Goal: Task Accomplishment & Management: Manage account settings

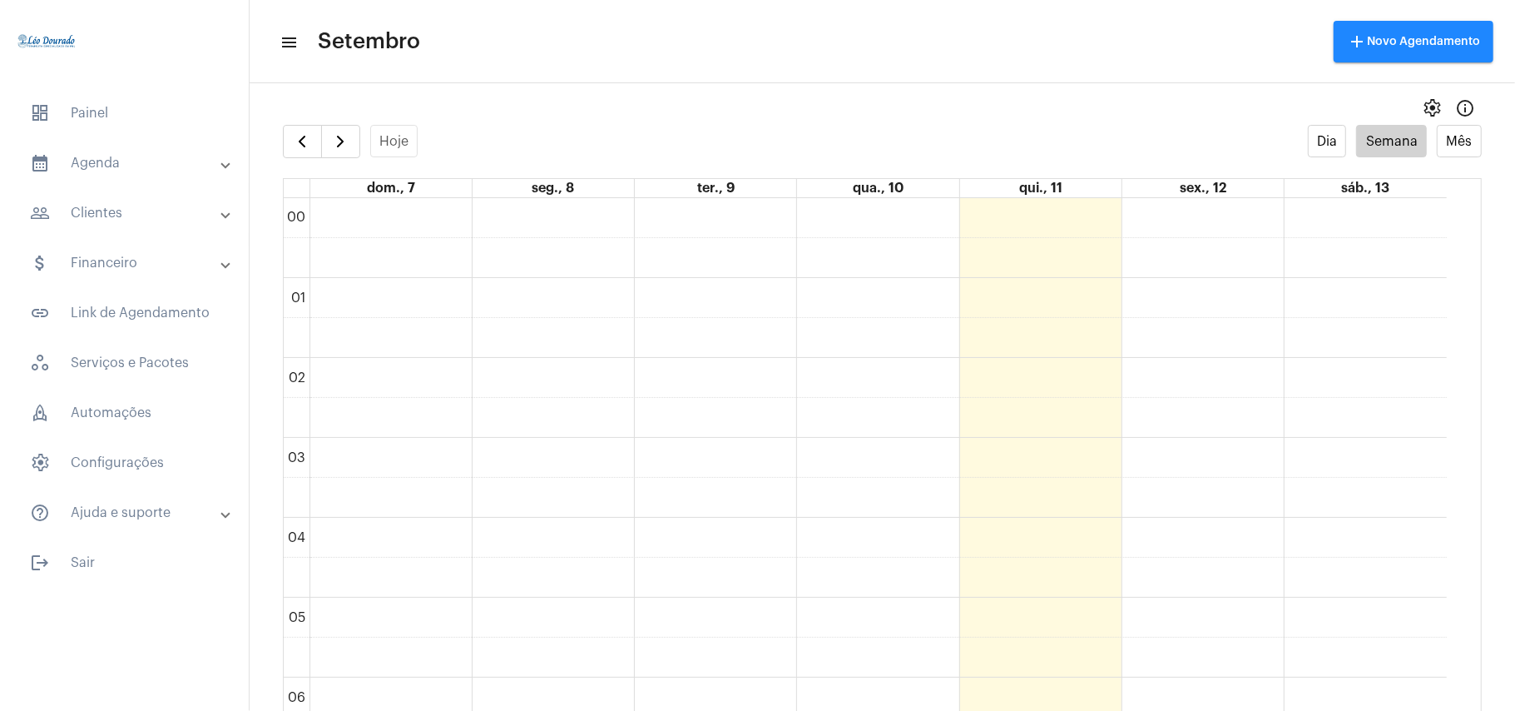
scroll to position [484, 0]
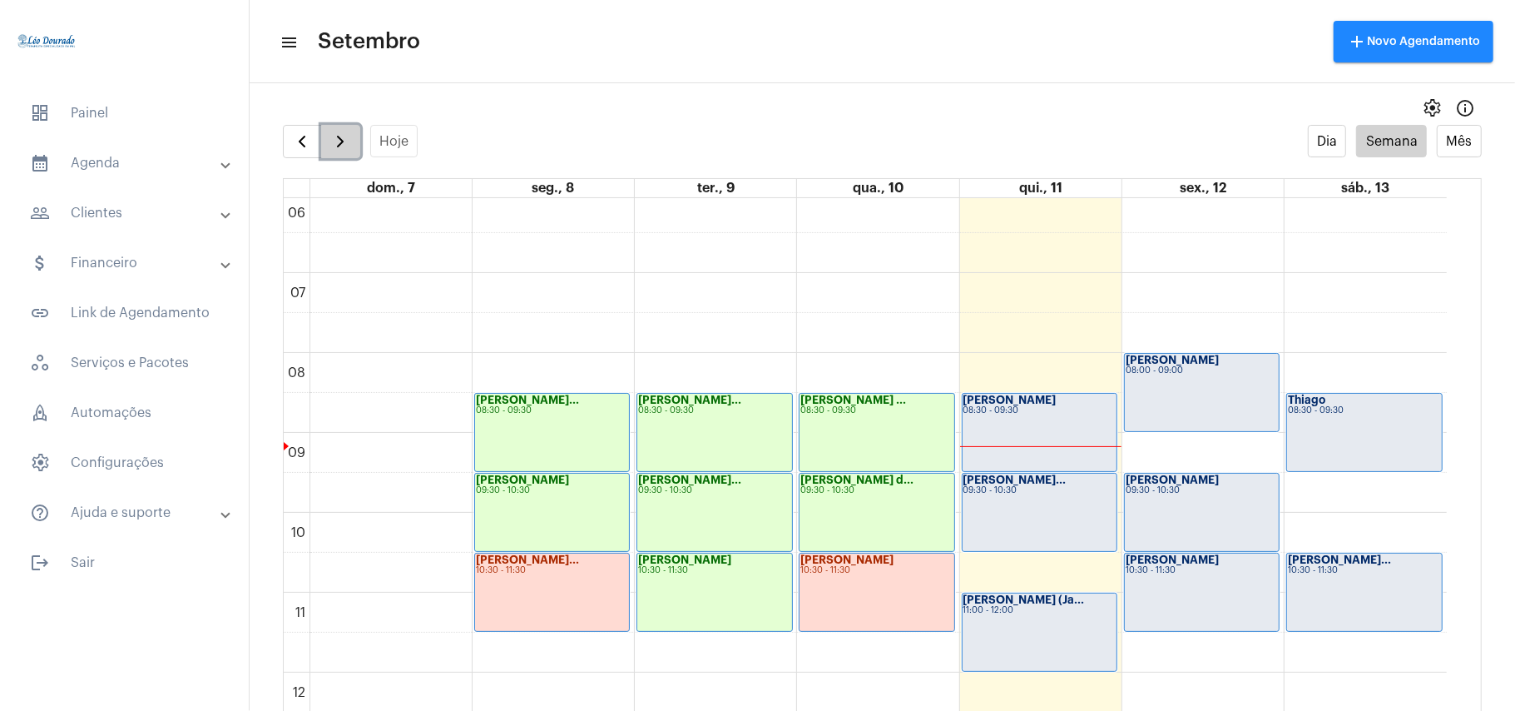
click at [334, 148] on span "button" at bounding box center [340, 141] width 20 height 20
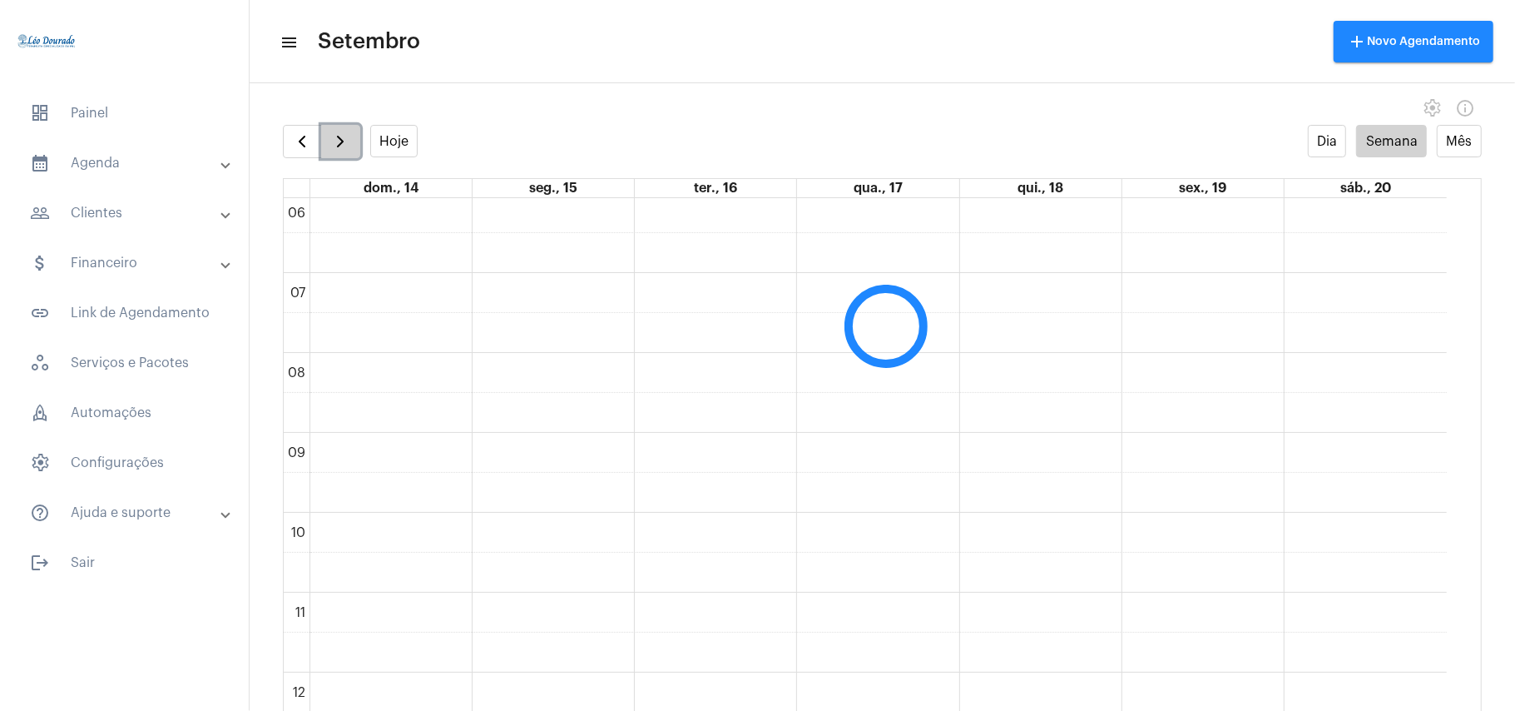
scroll to position [481, 0]
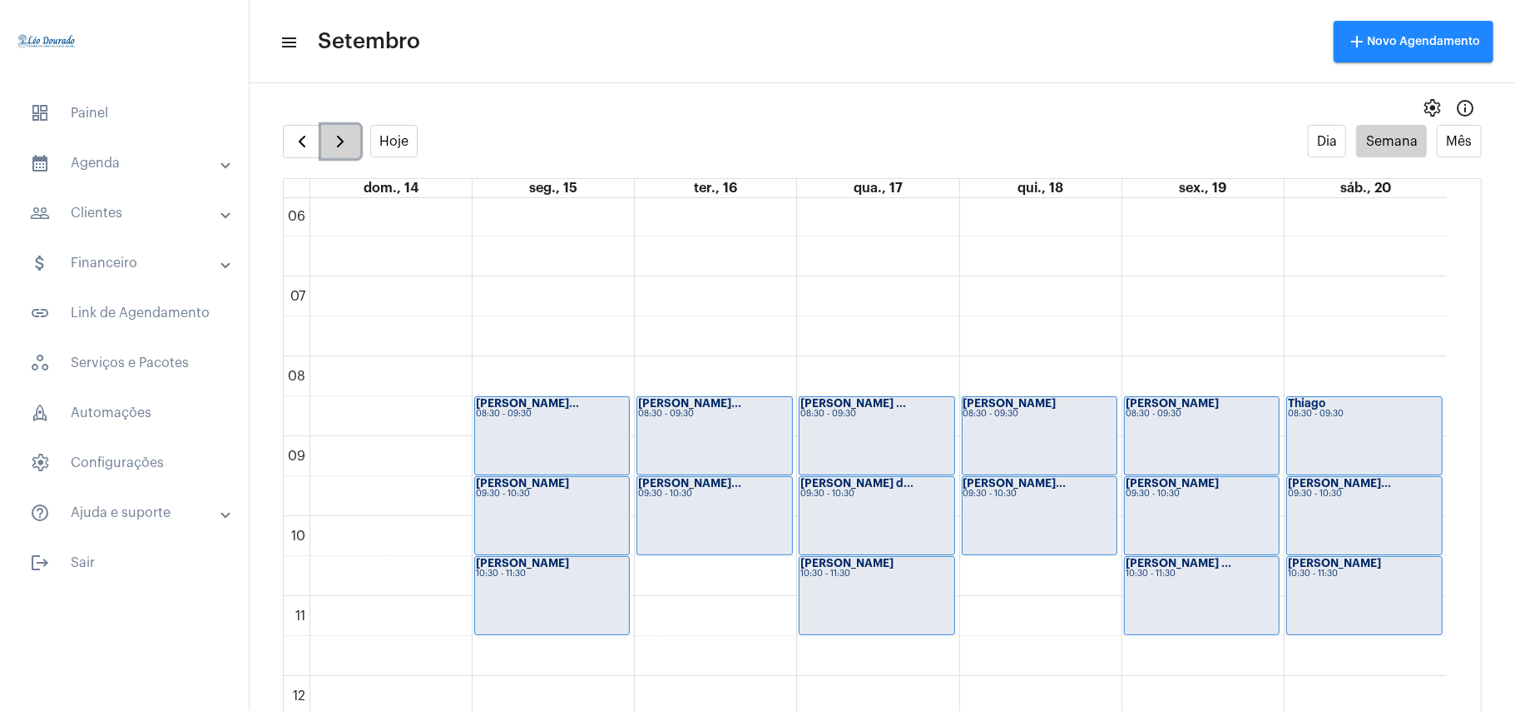
click at [347, 130] on button "button" at bounding box center [340, 141] width 39 height 33
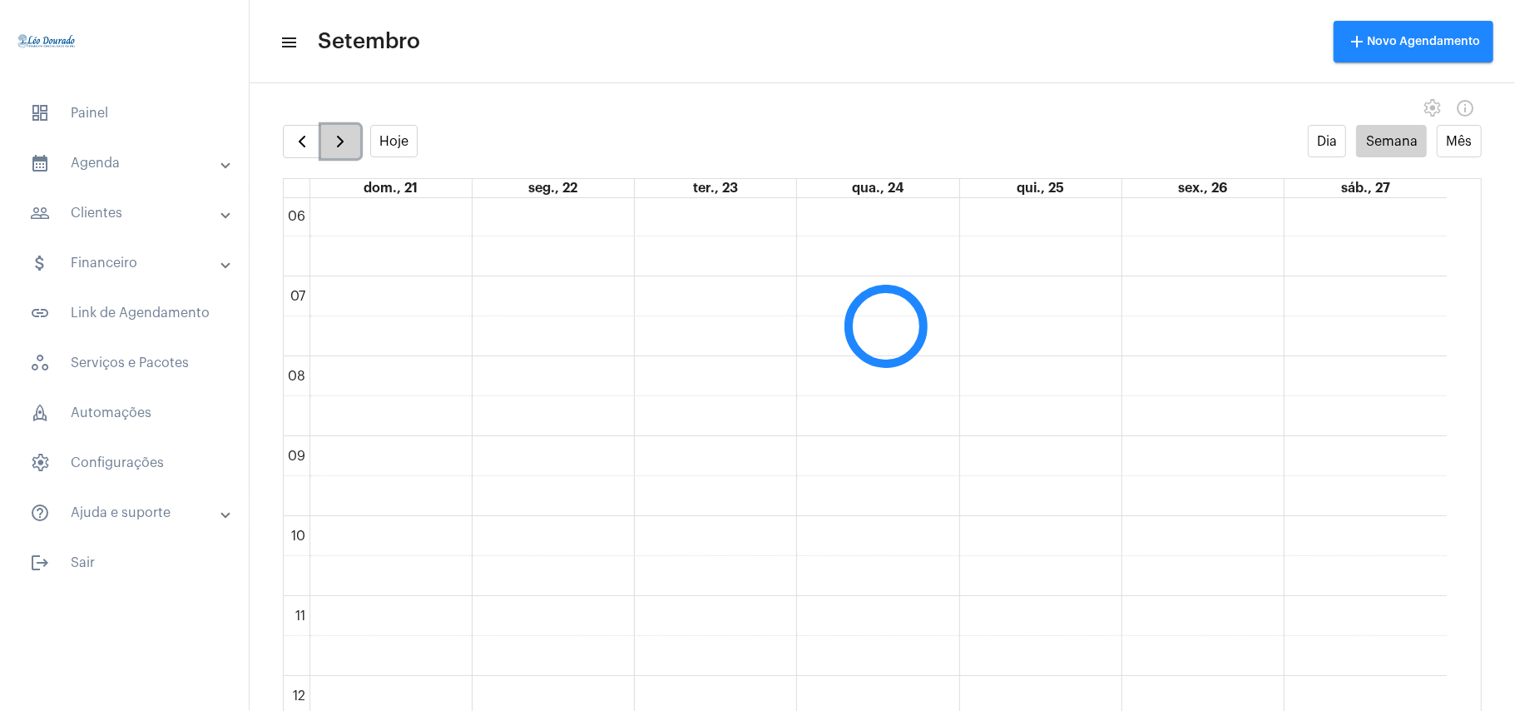
scroll to position [480, 0]
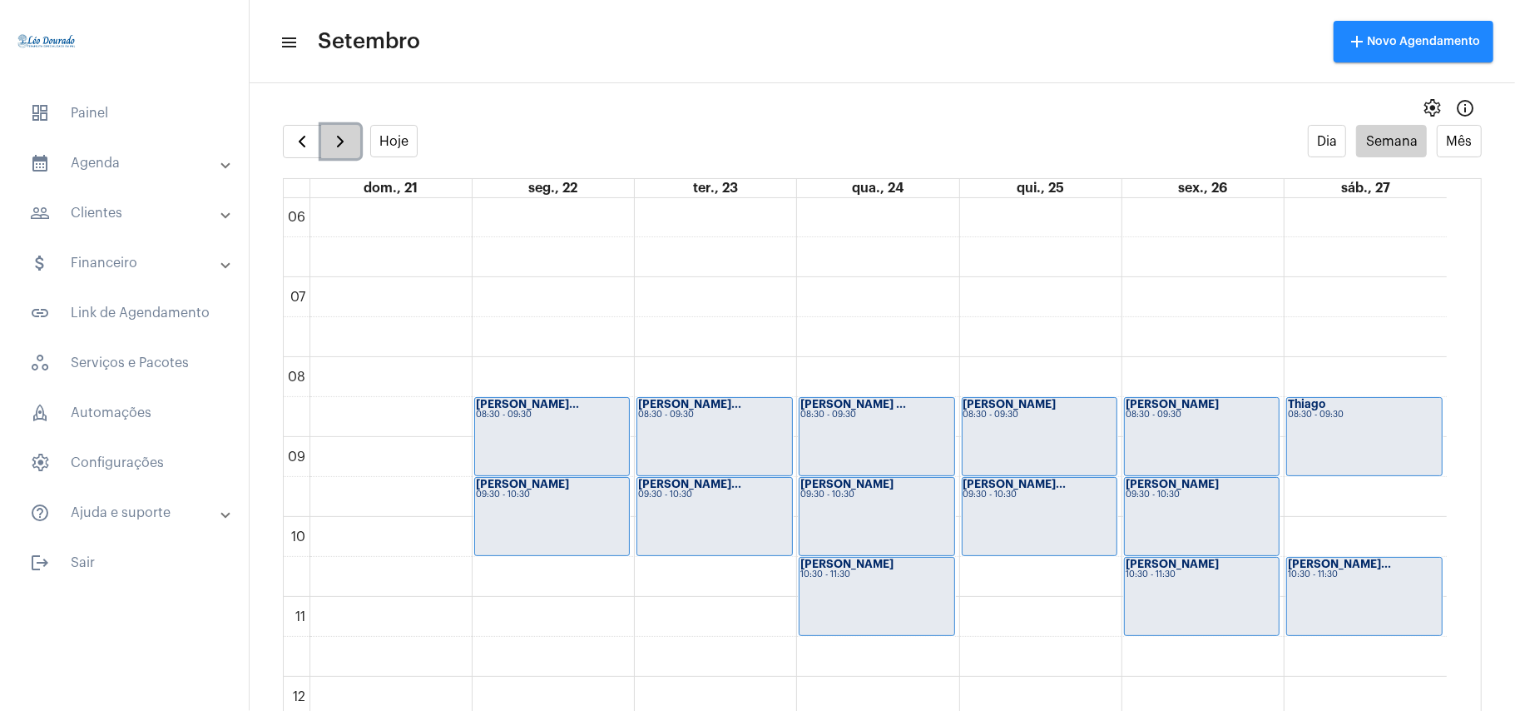
click at [347, 131] on button "button" at bounding box center [340, 141] width 39 height 33
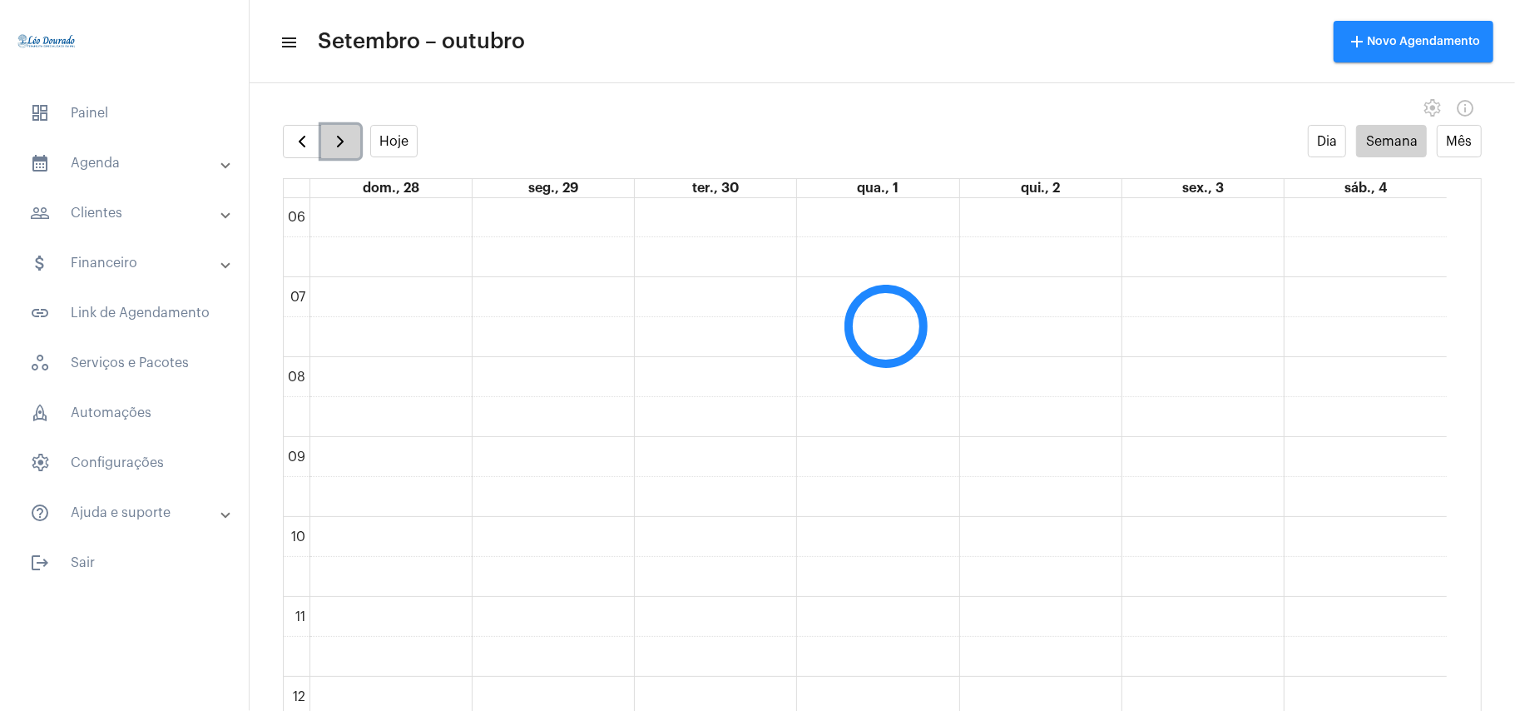
scroll to position [481, 0]
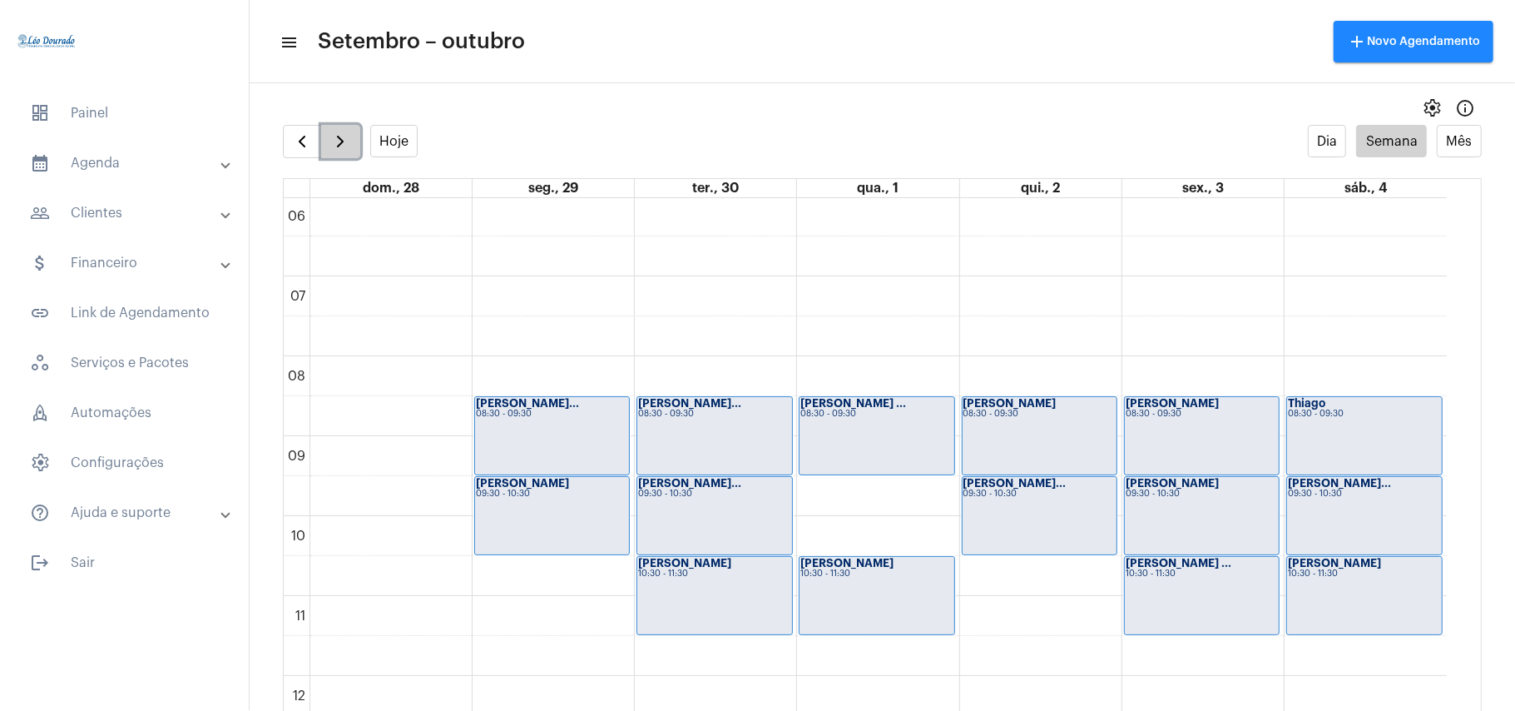
click at [347, 131] on button "button" at bounding box center [340, 141] width 39 height 33
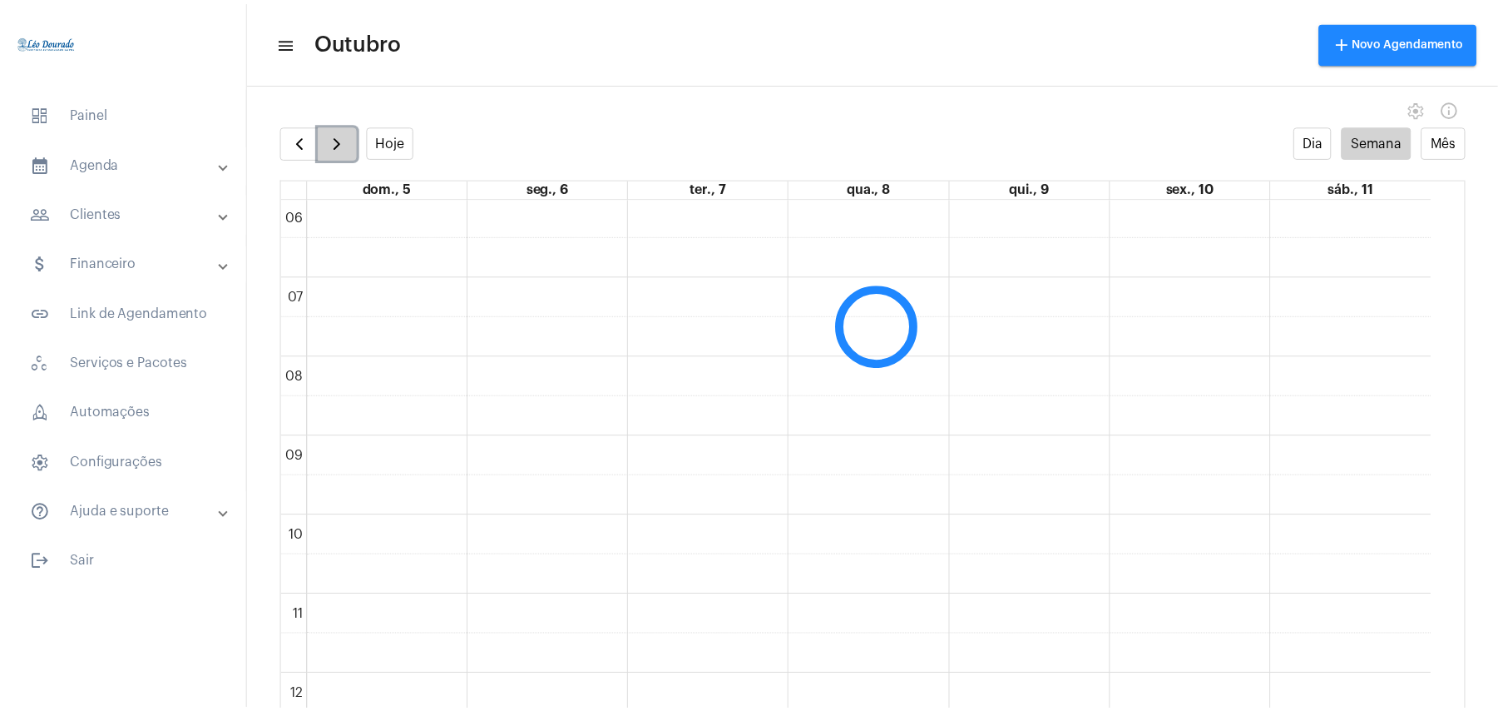
scroll to position [480, 0]
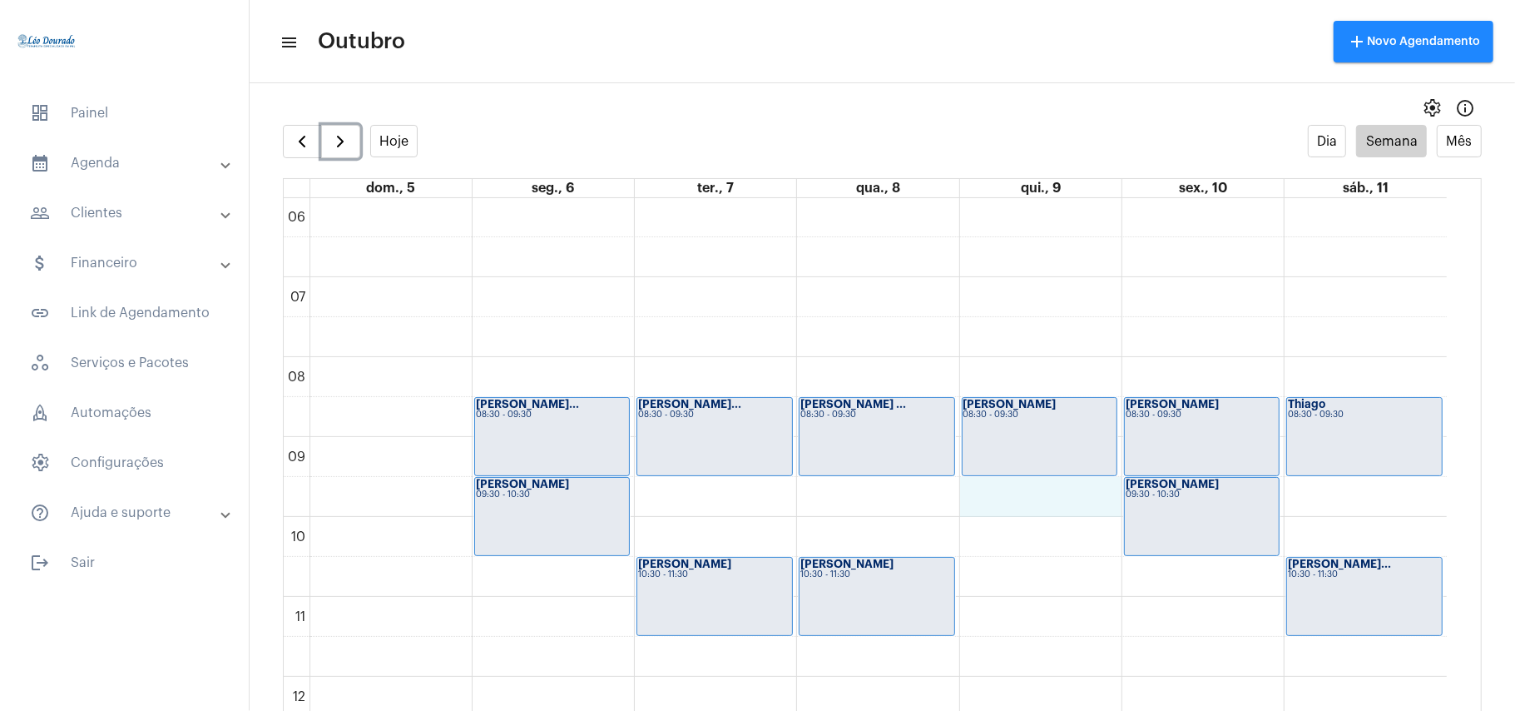
click at [1032, 507] on div "00 01 02 03 04 05 06 07 08 09 10 11 12 13 14 15 16 17 18 19 20 21 22 23 [PERSON…" at bounding box center [865, 676] width 1163 height 1917
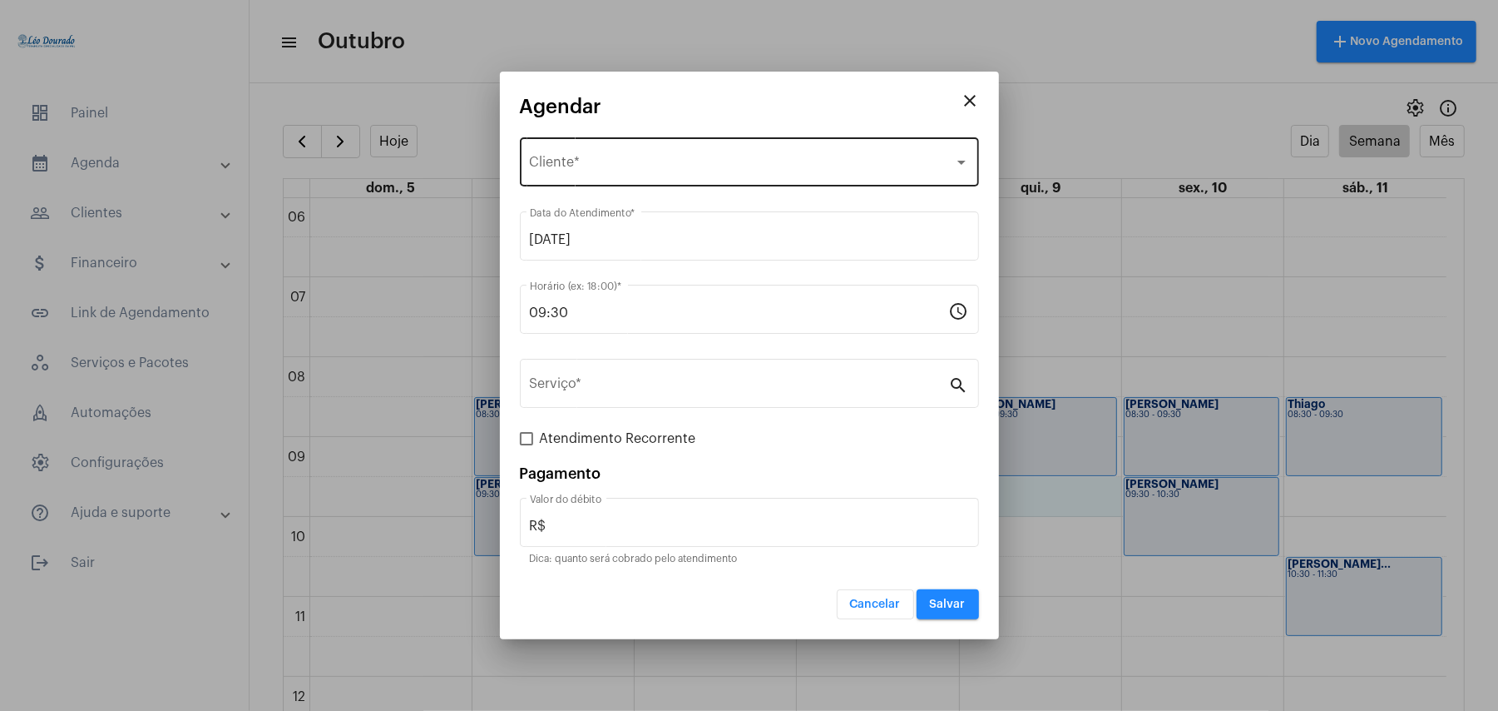
click at [644, 165] on span "Selecione o Cliente" at bounding box center [742, 165] width 424 height 15
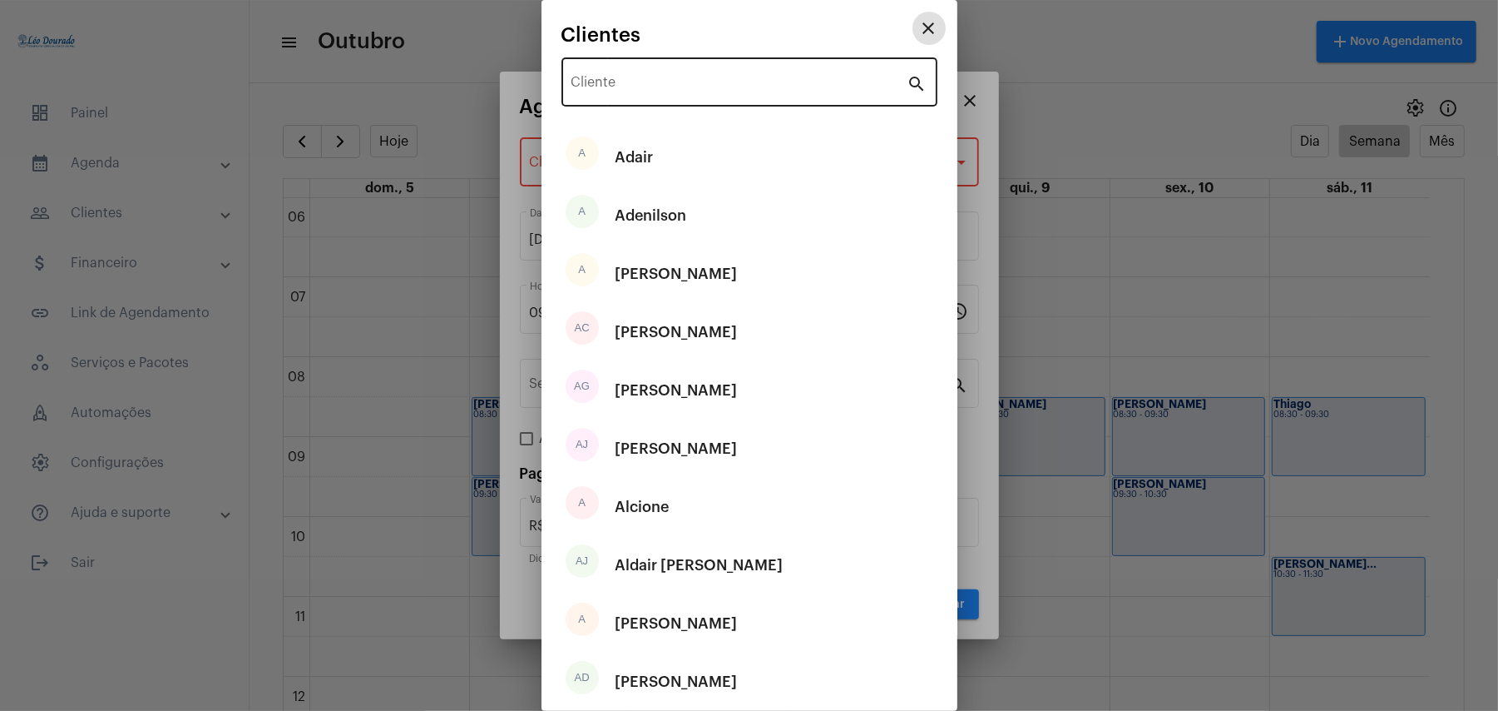
click at [659, 74] on div "Cliente" at bounding box center [740, 80] width 336 height 52
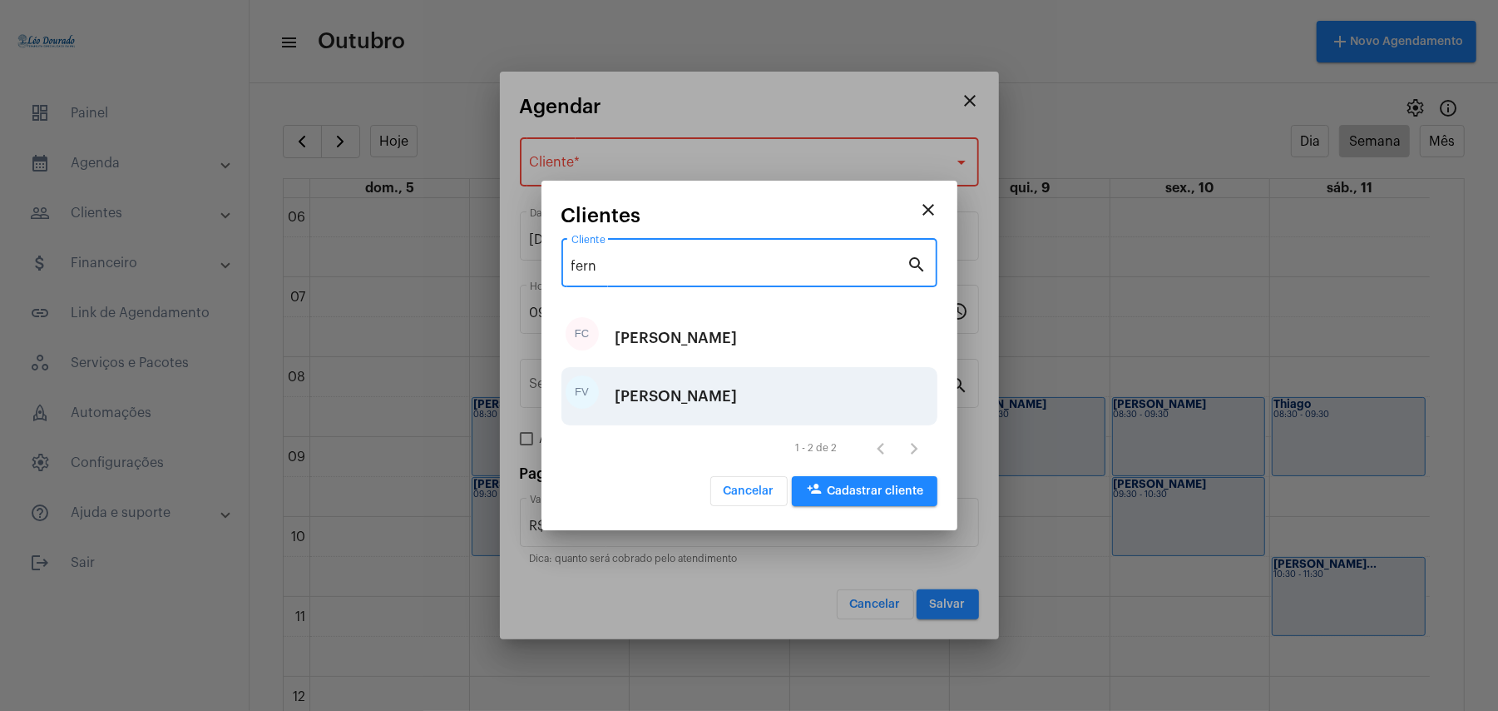
type input "fern"
click at [676, 397] on div "[PERSON_NAME]" at bounding box center [677, 396] width 122 height 50
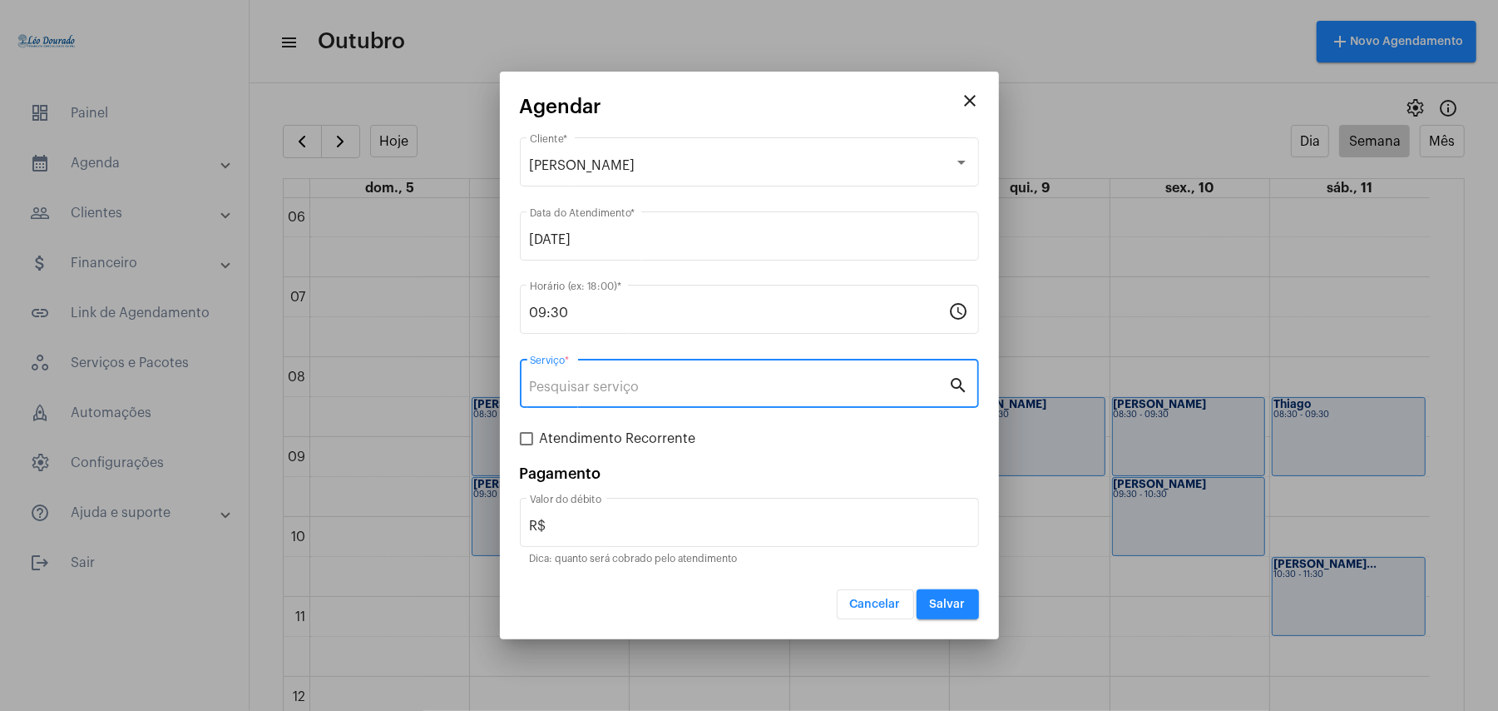
click at [636, 394] on input "Serviço *" at bounding box center [739, 386] width 419 height 15
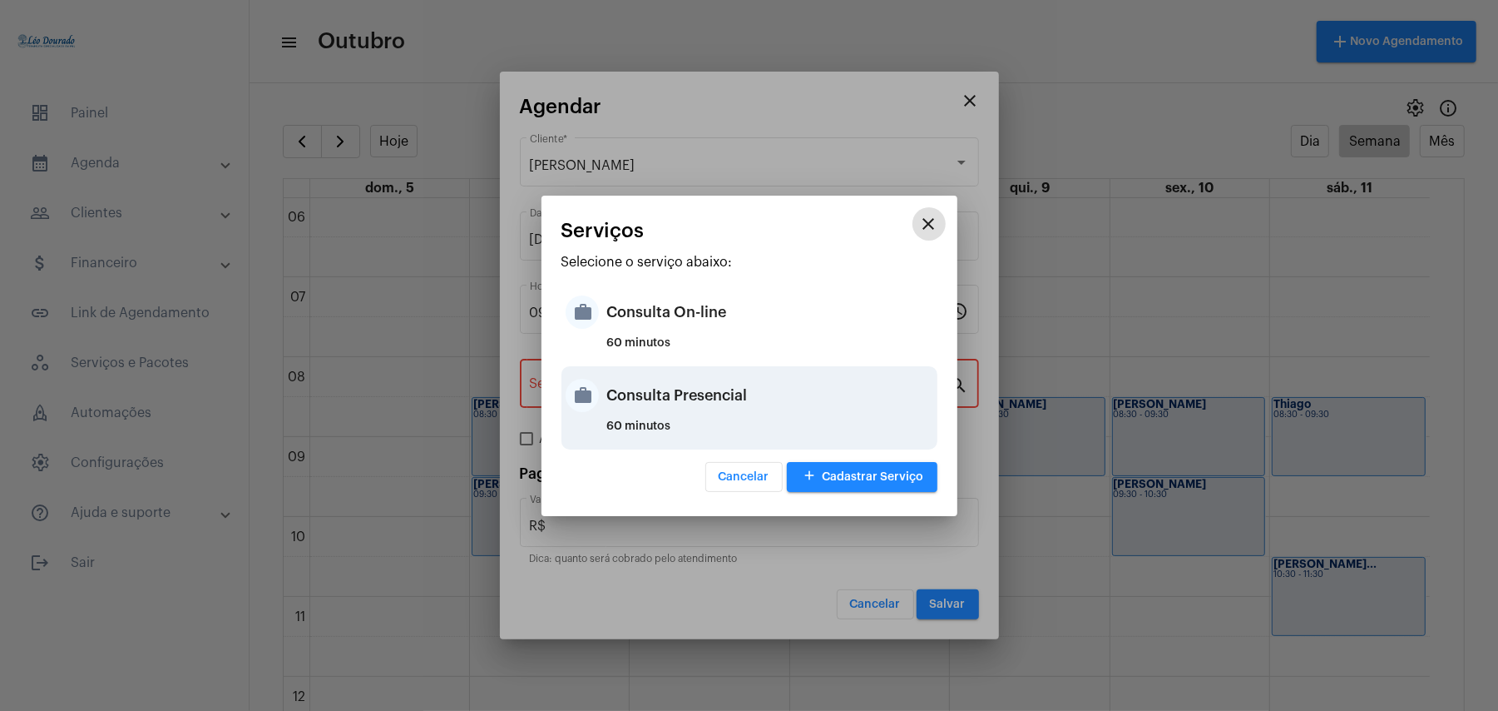
click at [642, 400] on div "Consulta Presencial" at bounding box center [770, 395] width 326 height 50
type input "Consulta Presencial"
type input "R$ 150"
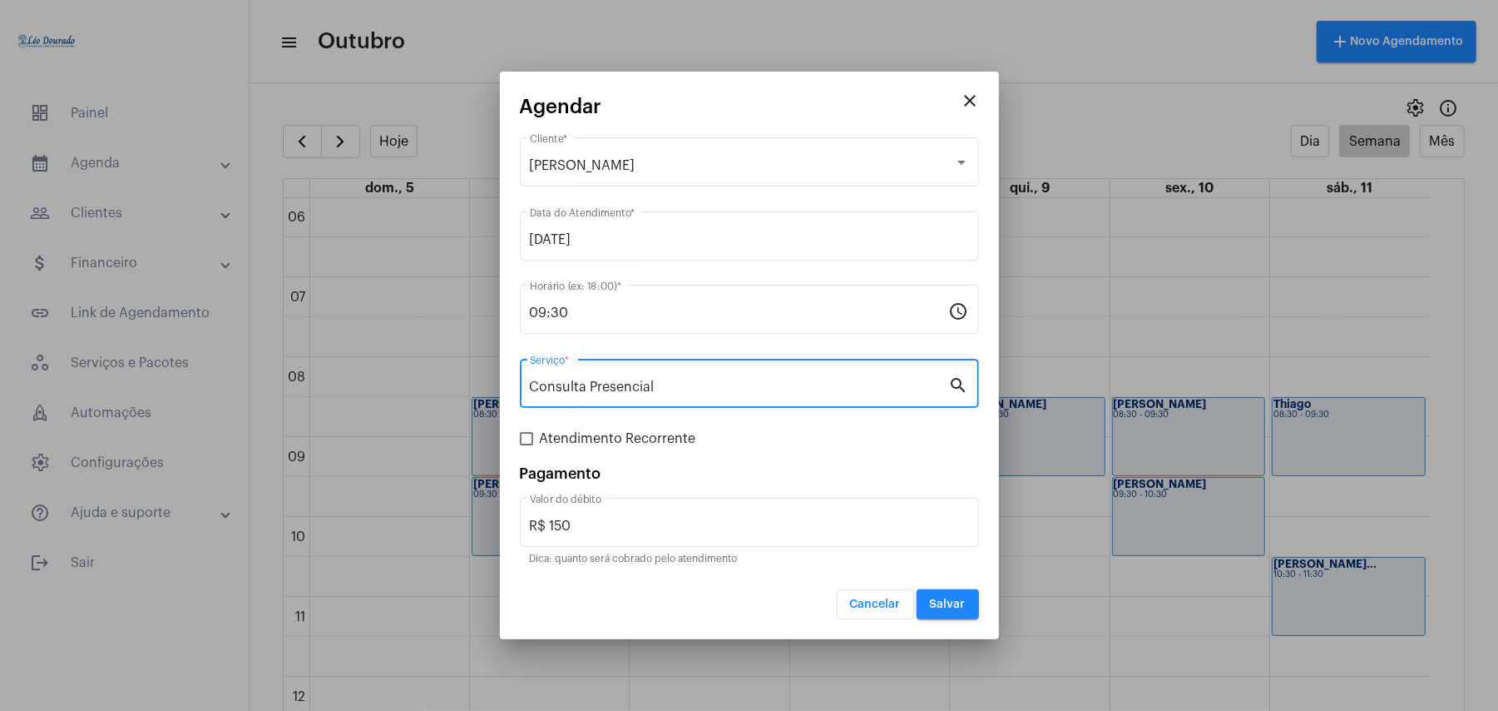
click at [590, 444] on span "Atendimento Recorrente" at bounding box center [618, 438] width 156 height 20
click at [527, 445] on input "Atendimento Recorrente" at bounding box center [526, 445] width 1 height 1
checkbox input "true"
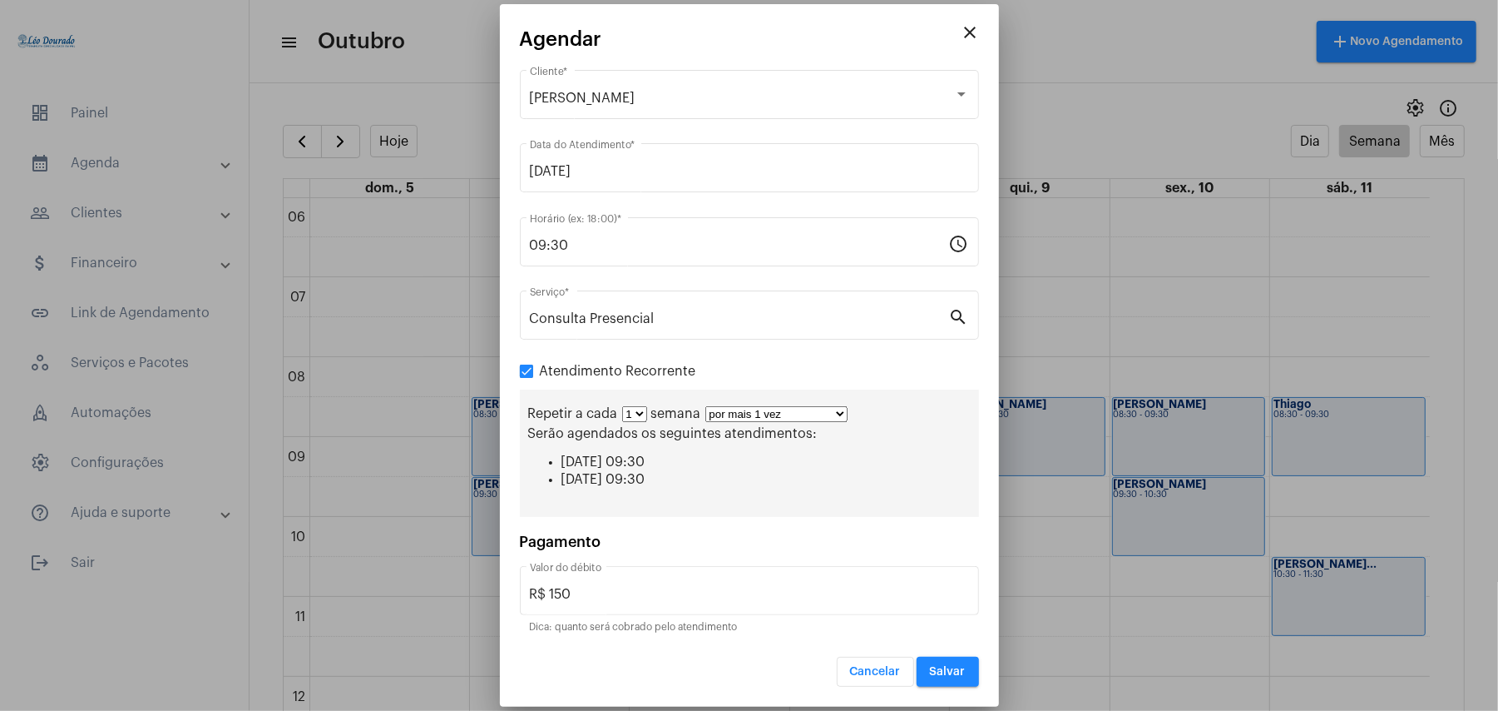
click at [776, 410] on select "por mais 1 vez por mais 2 vezes por mais 3 vezes por mais 4 vezes por mais 5 ve…" at bounding box center [777, 414] width 142 height 16
select select "10: 0"
click at [706, 406] on select "por mais 1 vez por mais 2 vezes por mais 3 vezes por mais 4 vezes por mais 5 ve…" at bounding box center [777, 414] width 142 height 16
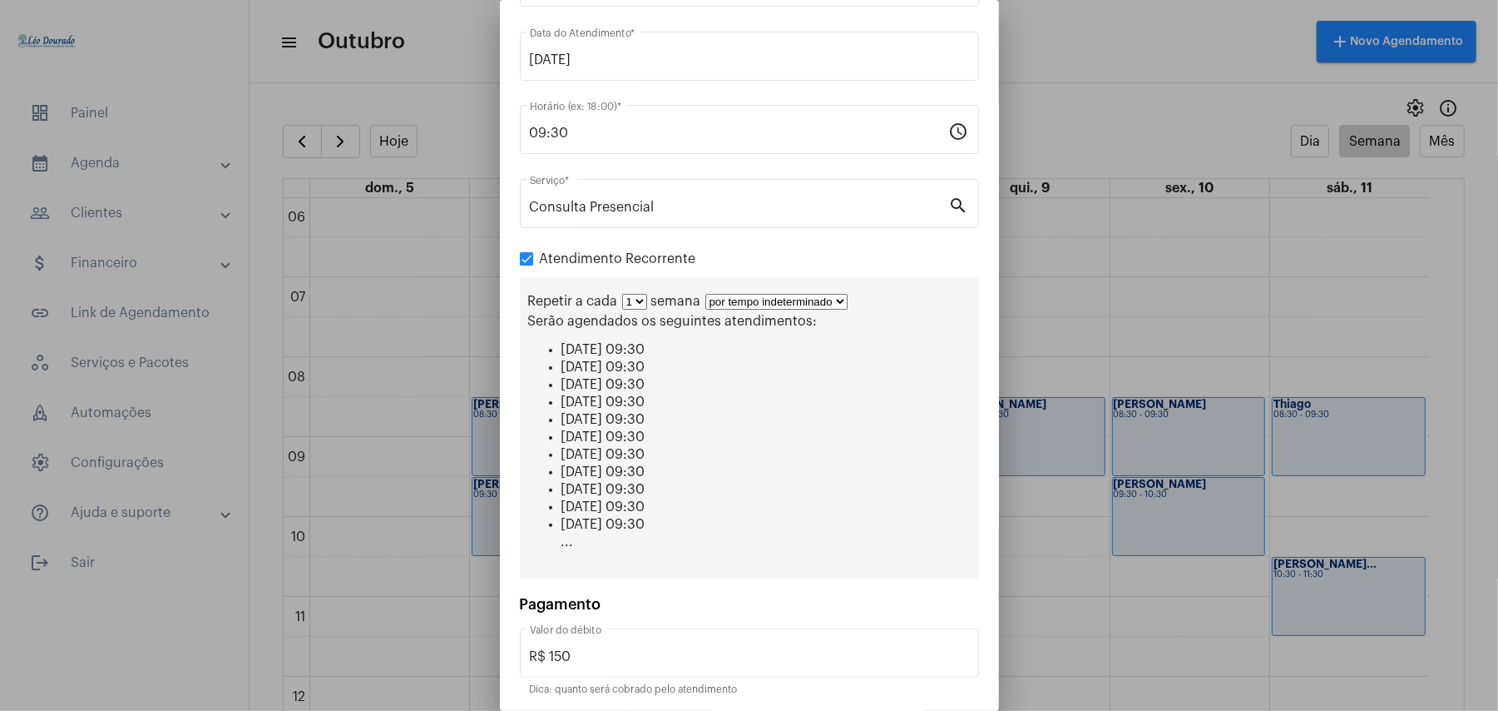
scroll to position [158, 0]
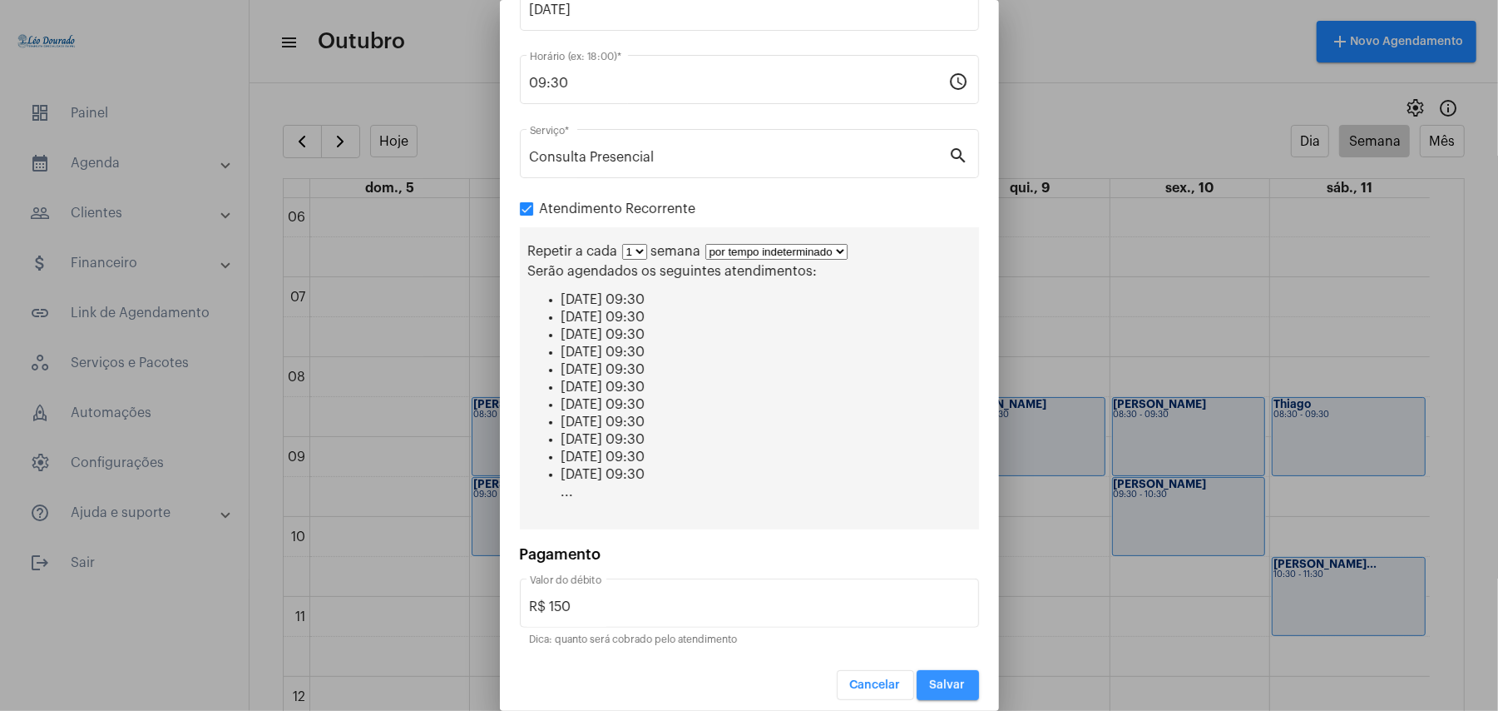
click at [940, 682] on button "Salvar" at bounding box center [948, 685] width 62 height 30
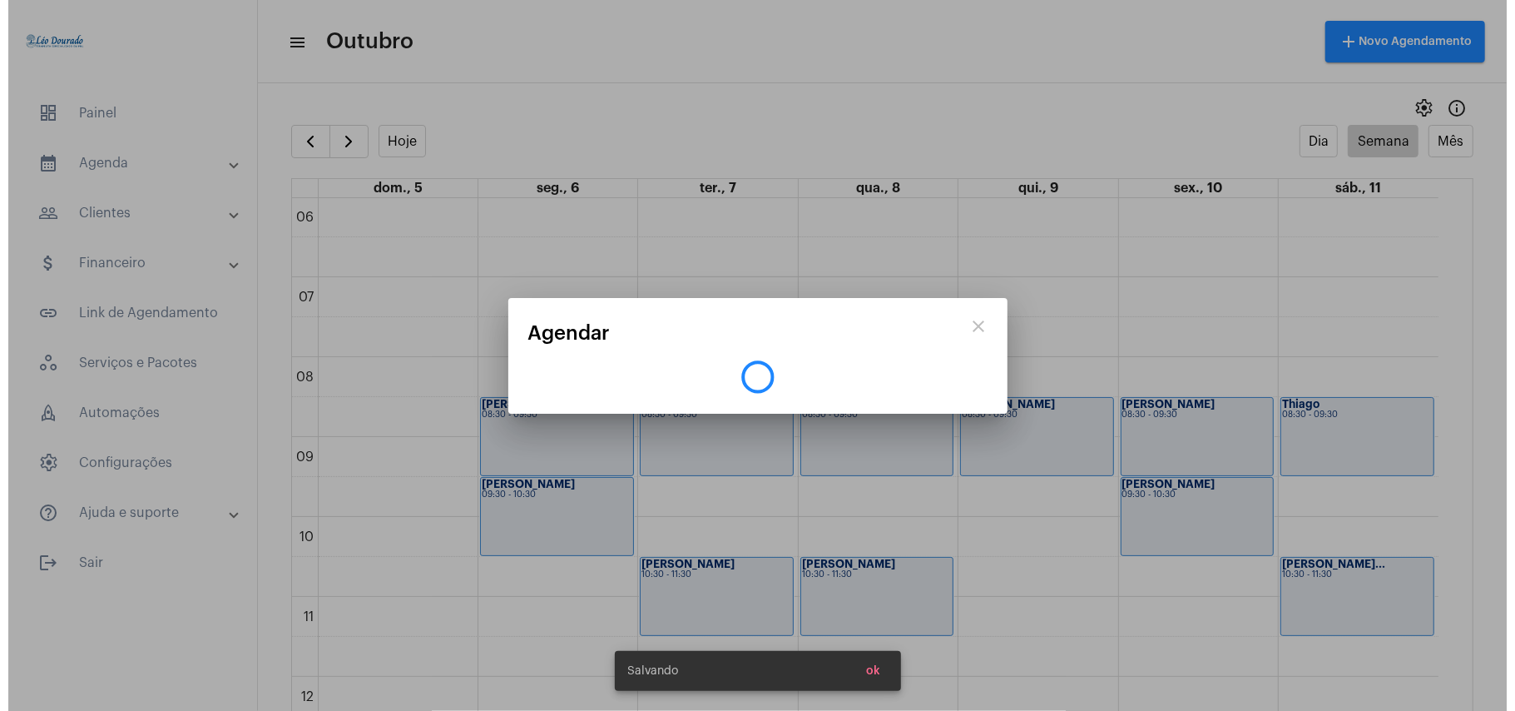
scroll to position [0, 0]
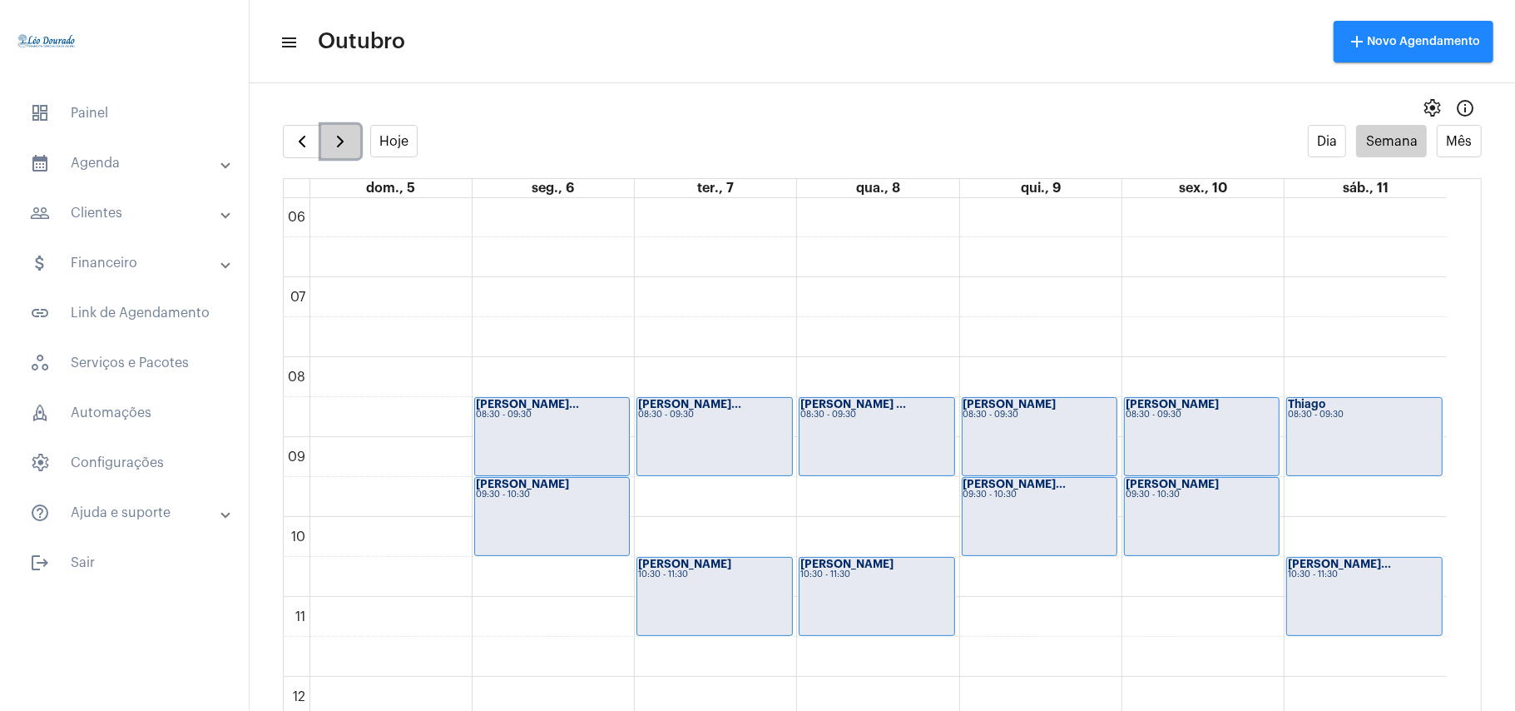
click at [336, 135] on span "button" at bounding box center [340, 141] width 20 height 20
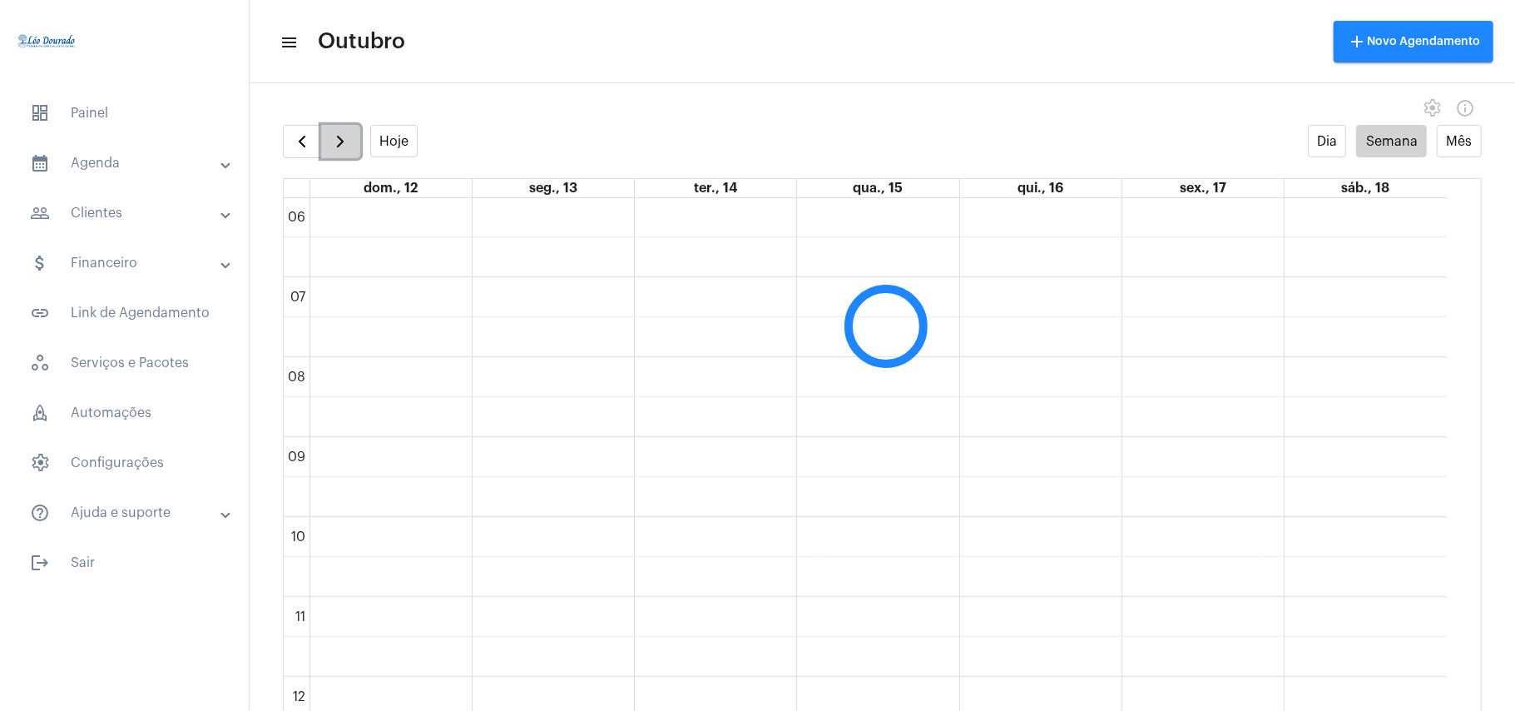
click at [336, 135] on span "button" at bounding box center [340, 141] width 20 height 20
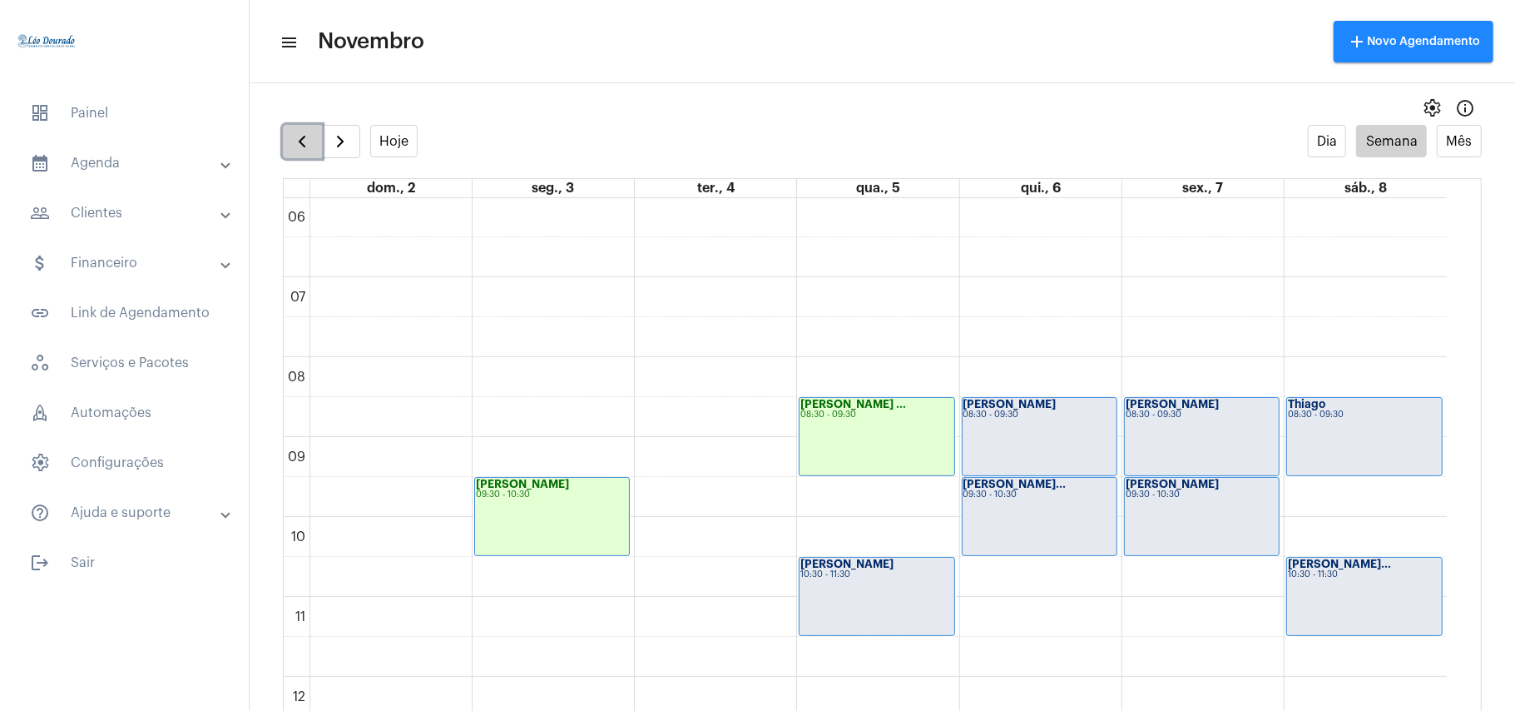
click at [308, 141] on span "button" at bounding box center [302, 141] width 20 height 20
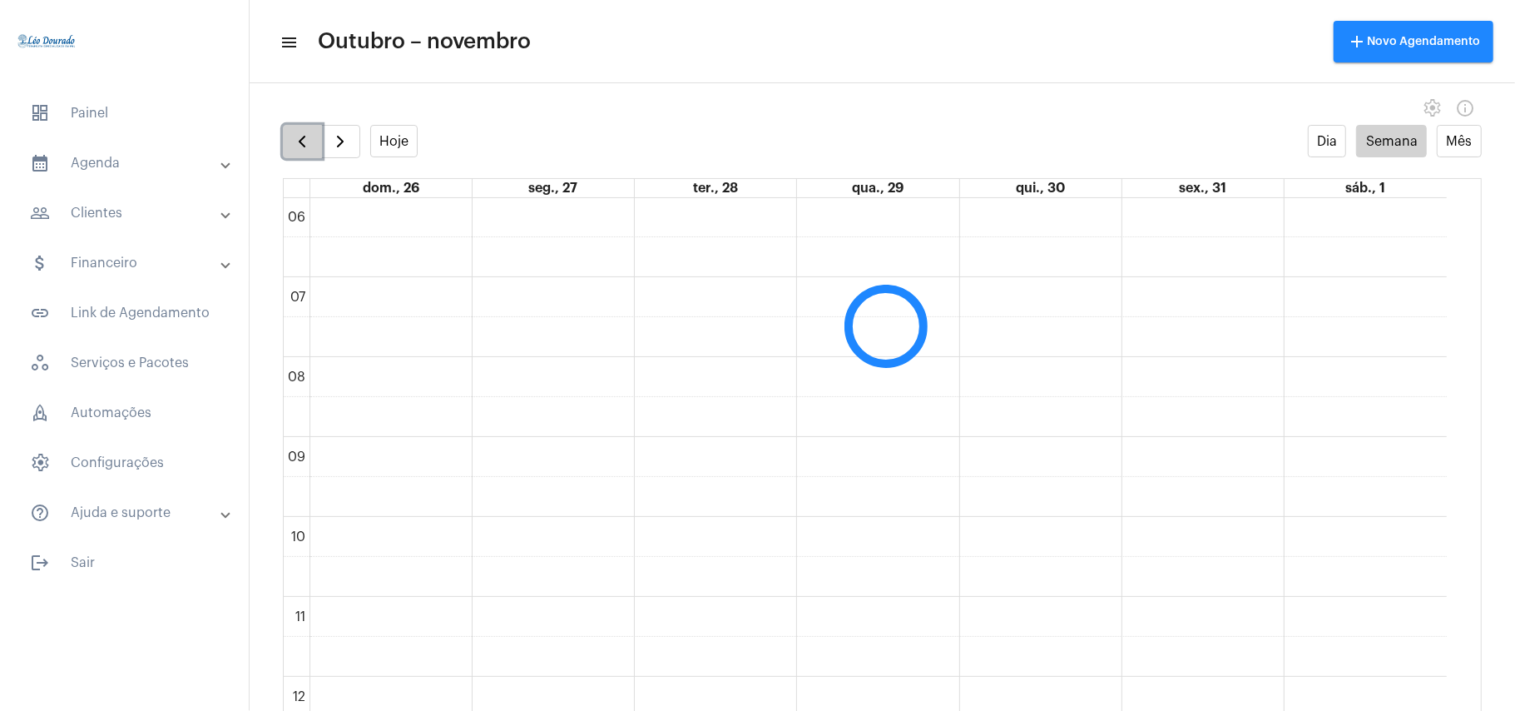
scroll to position [481, 0]
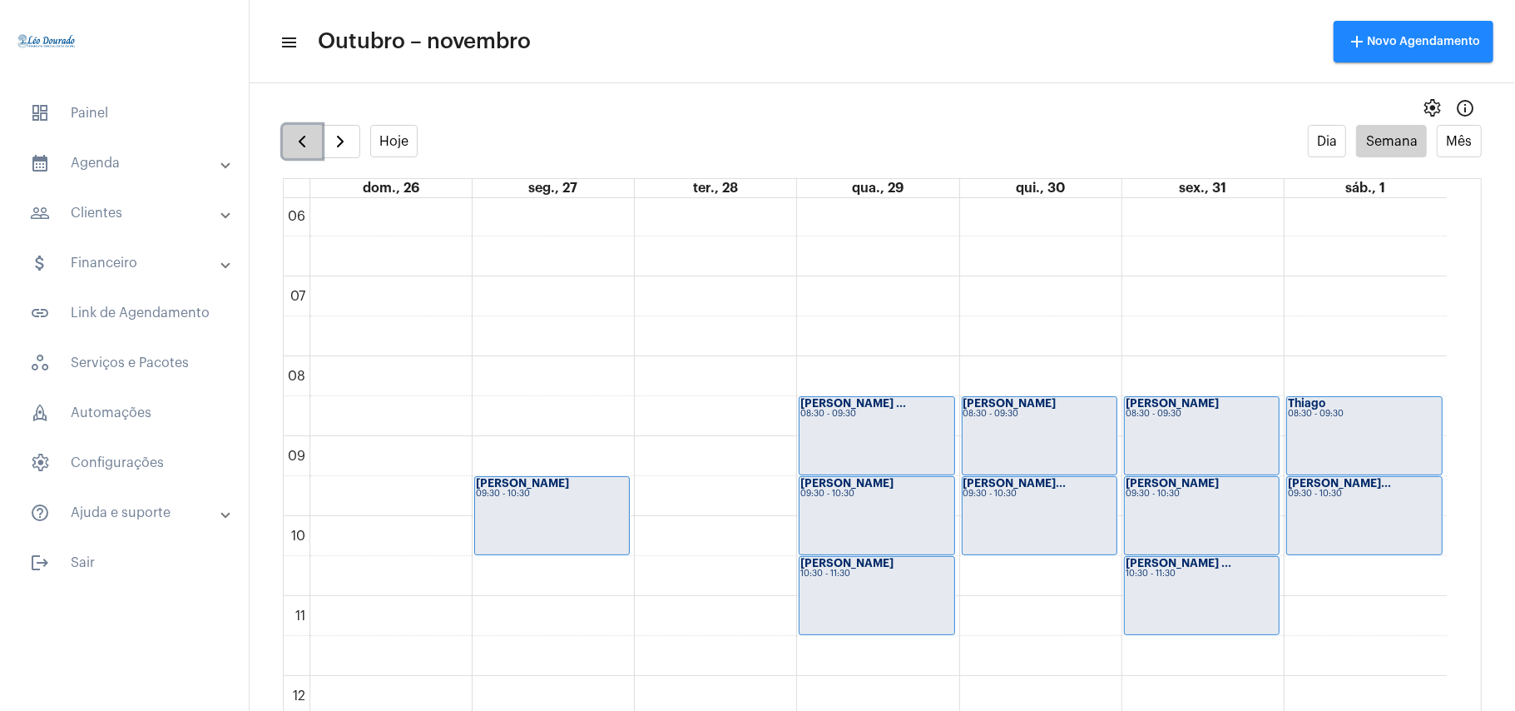
click at [308, 141] on span "button" at bounding box center [302, 141] width 20 height 20
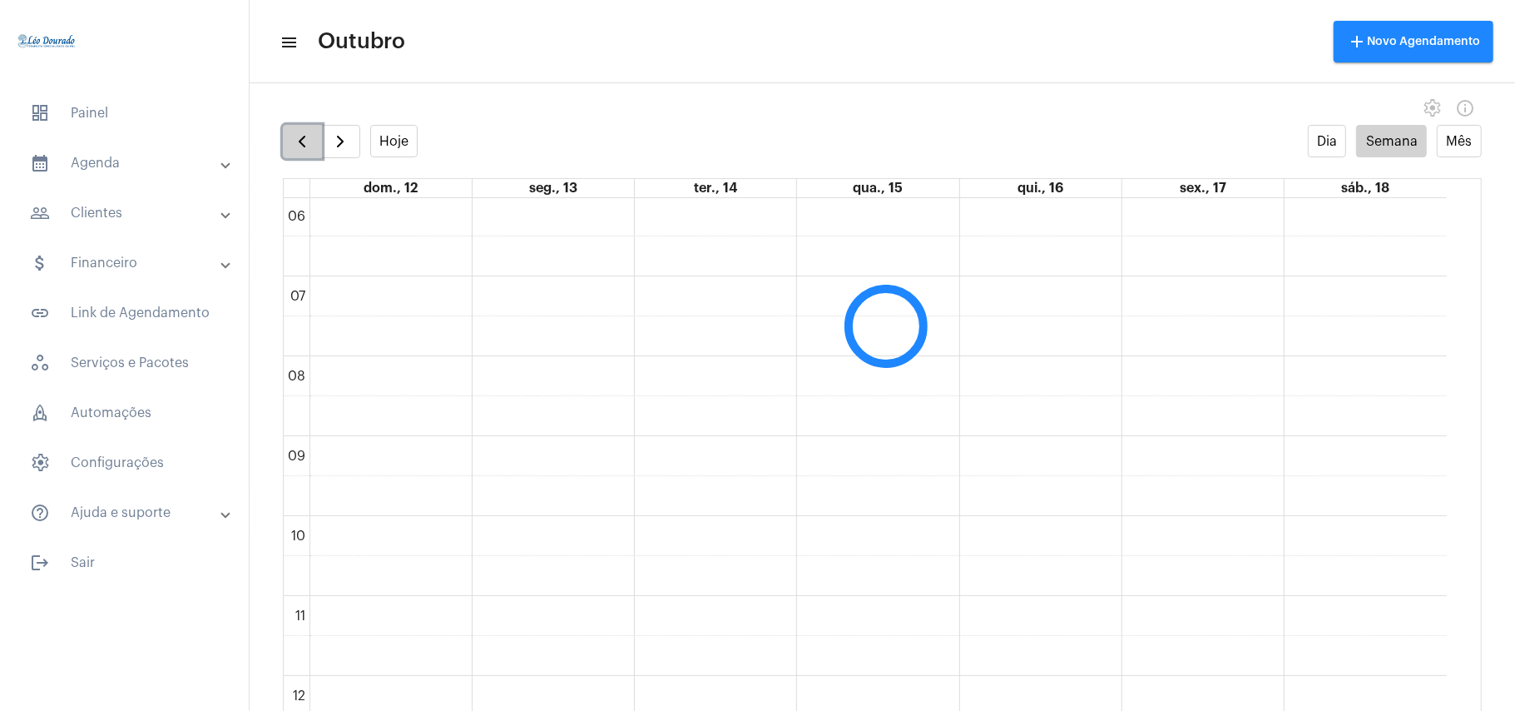
click at [308, 141] on span "button" at bounding box center [302, 141] width 20 height 20
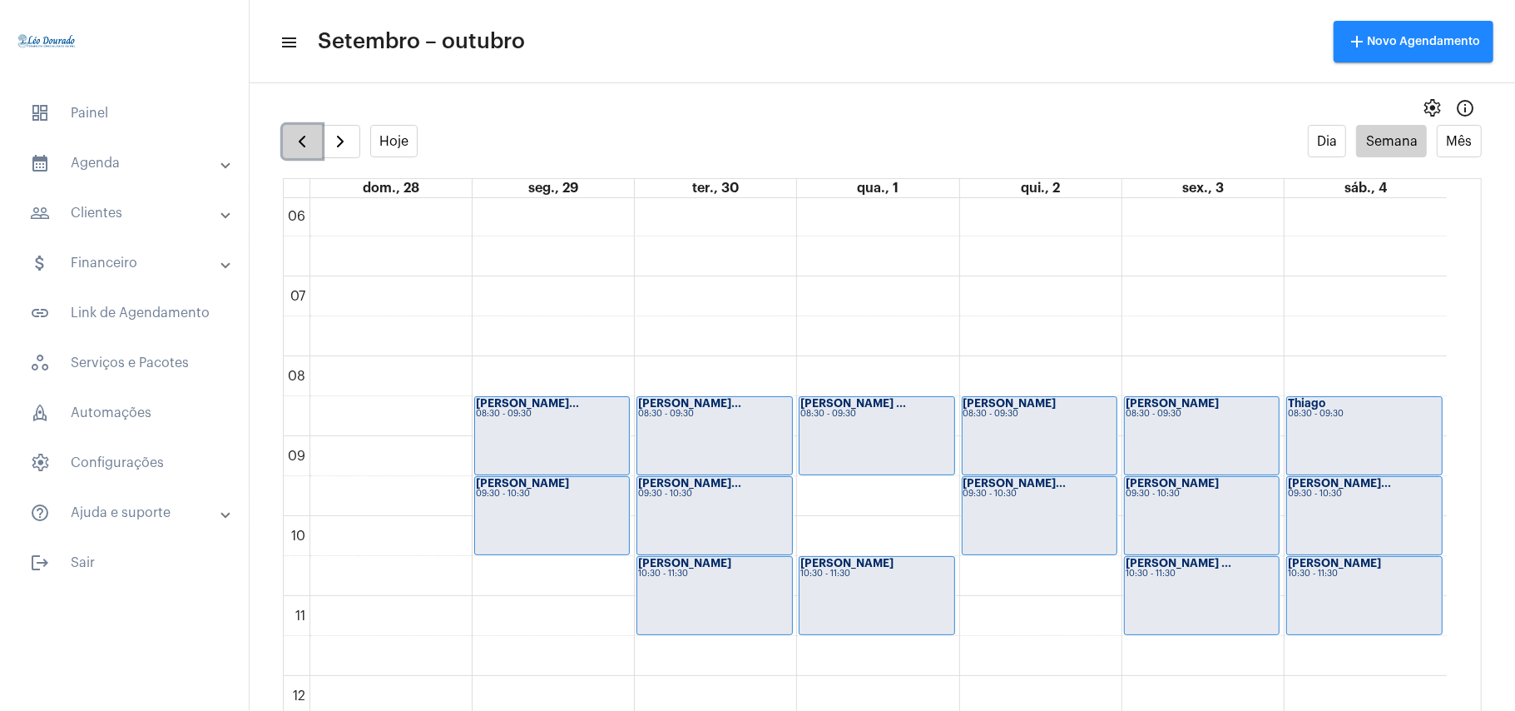
click at [308, 141] on span "button" at bounding box center [302, 141] width 20 height 20
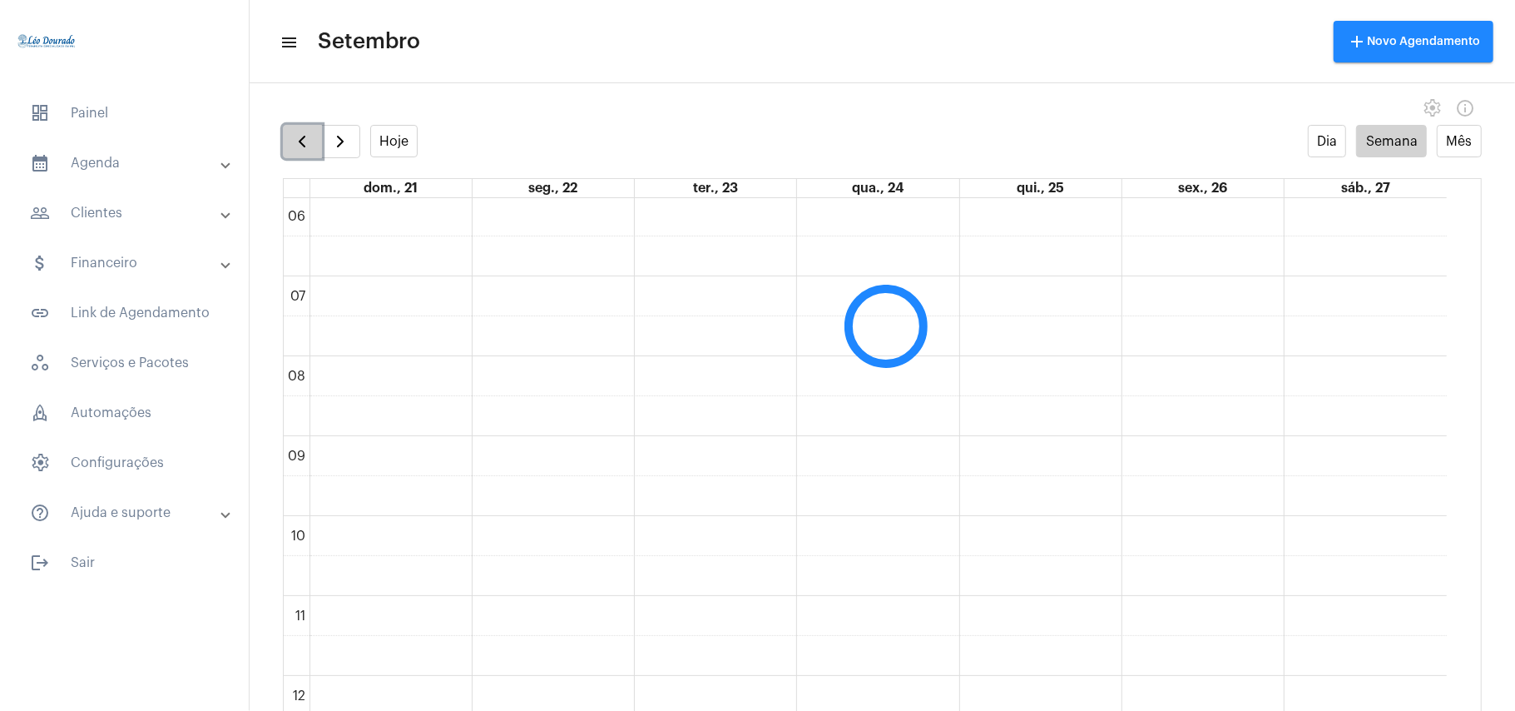
click at [308, 141] on span "button" at bounding box center [302, 141] width 20 height 20
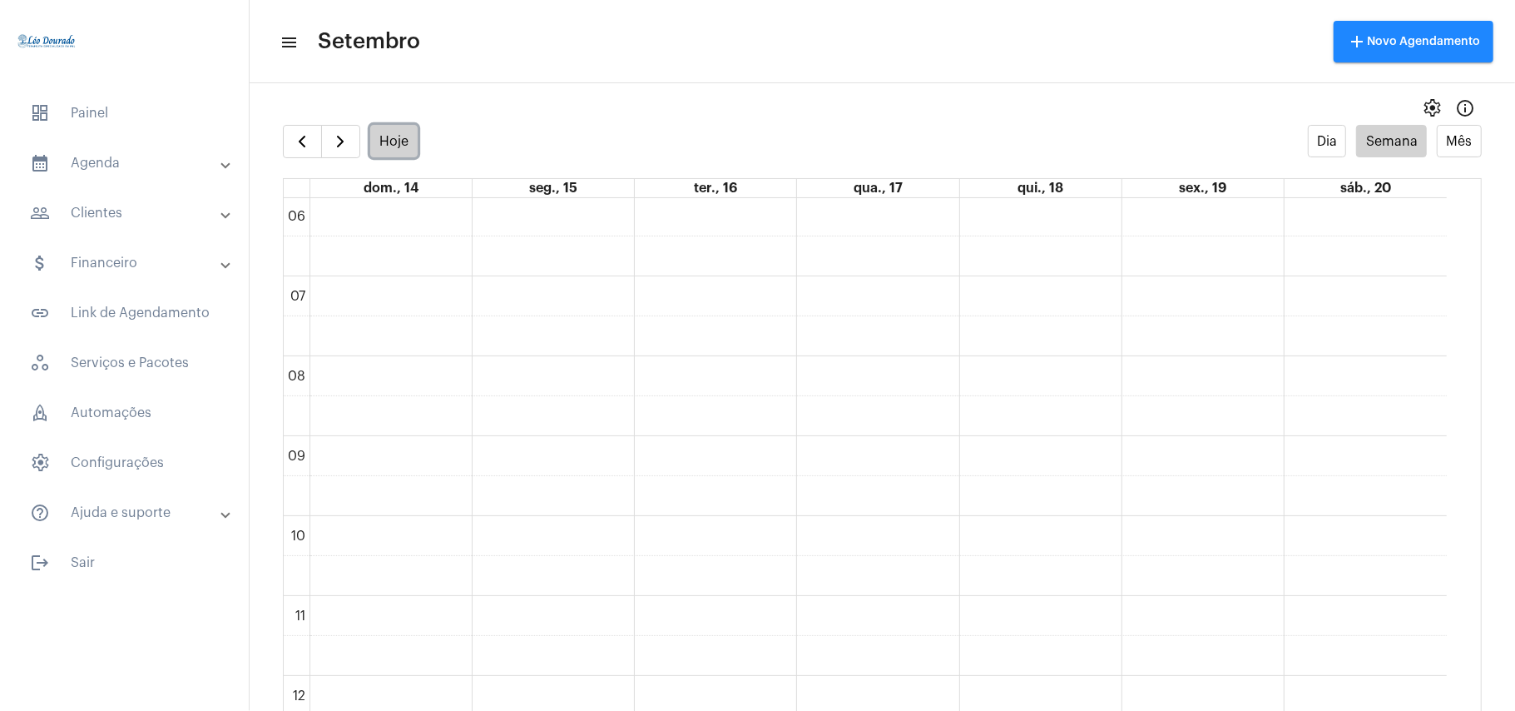
click at [396, 140] on button "Hoje" at bounding box center [394, 141] width 48 height 32
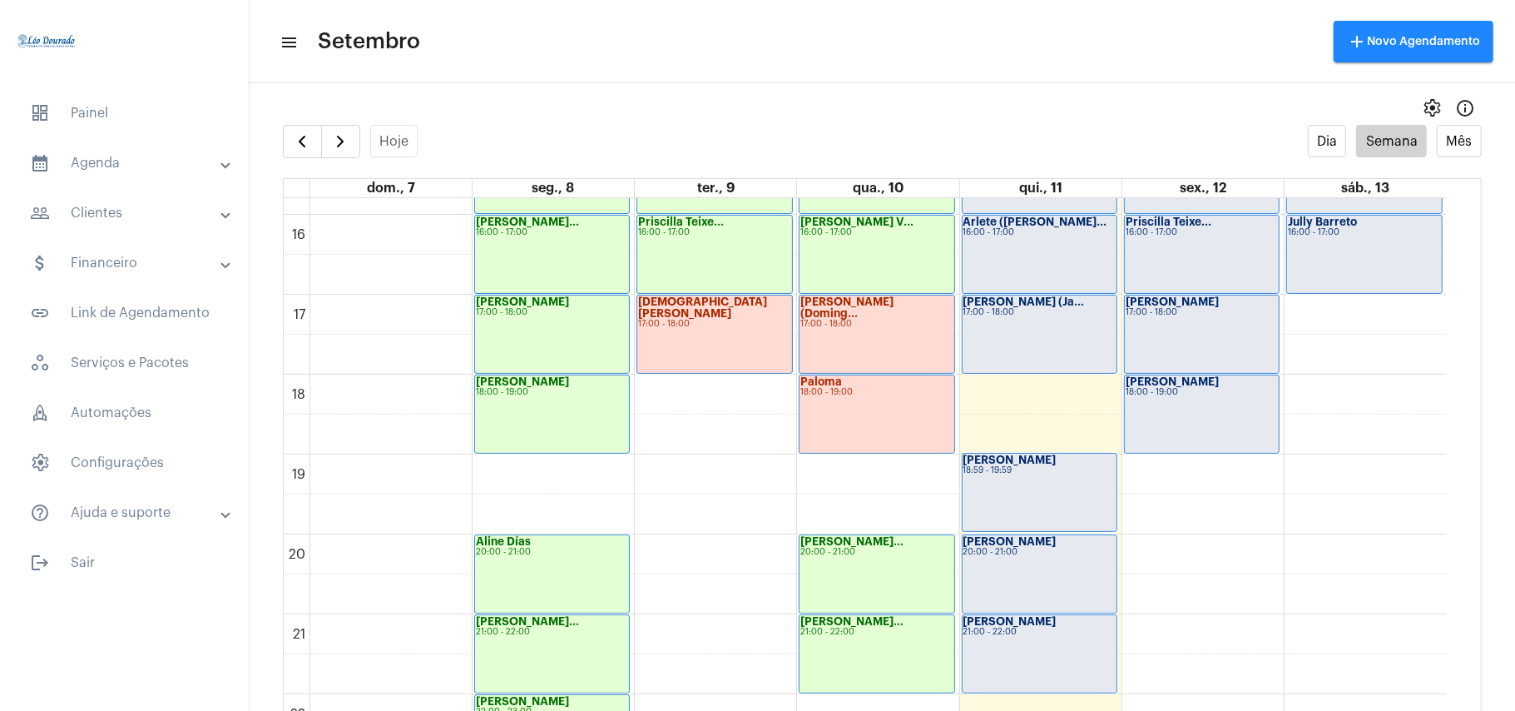
scroll to position [1150, 0]
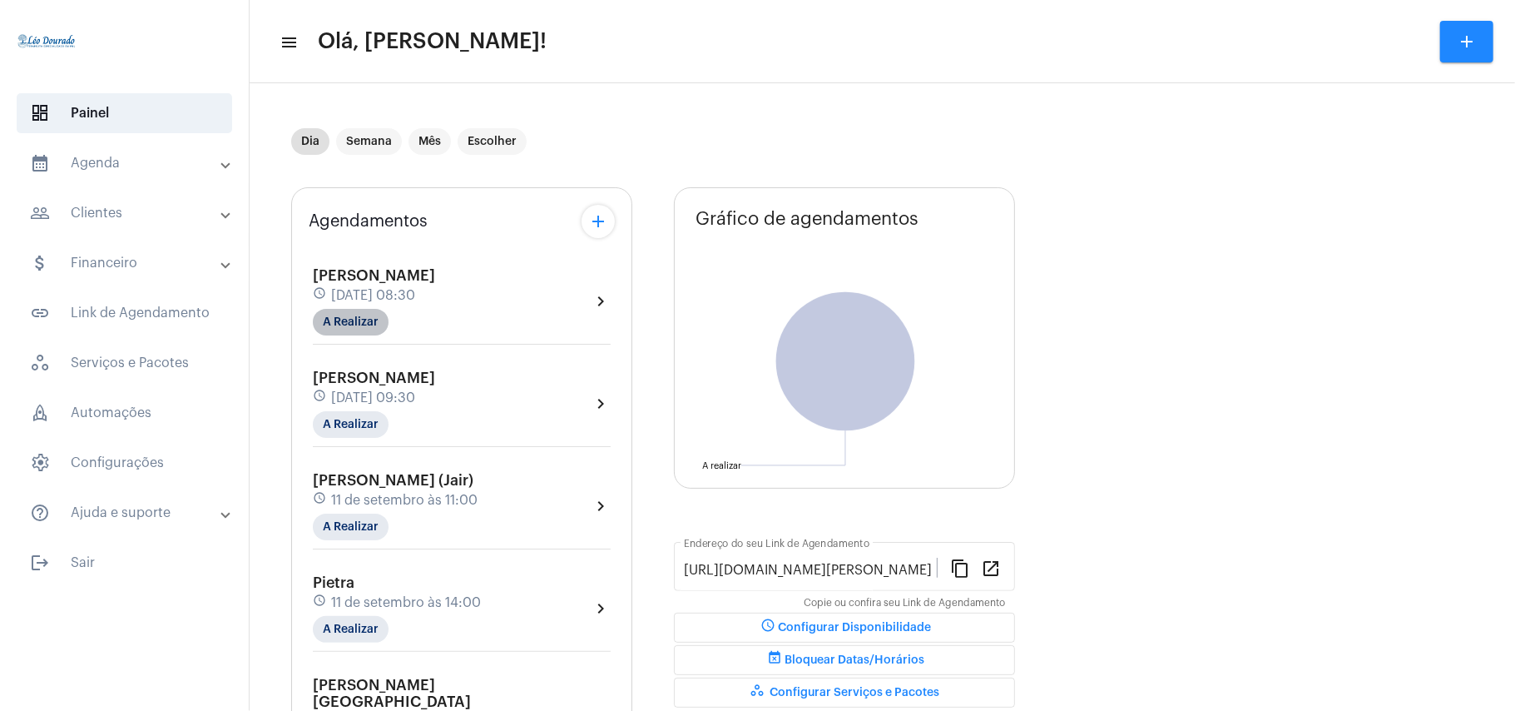
click at [354, 327] on mat-chip "A Realizar" at bounding box center [351, 322] width 76 height 27
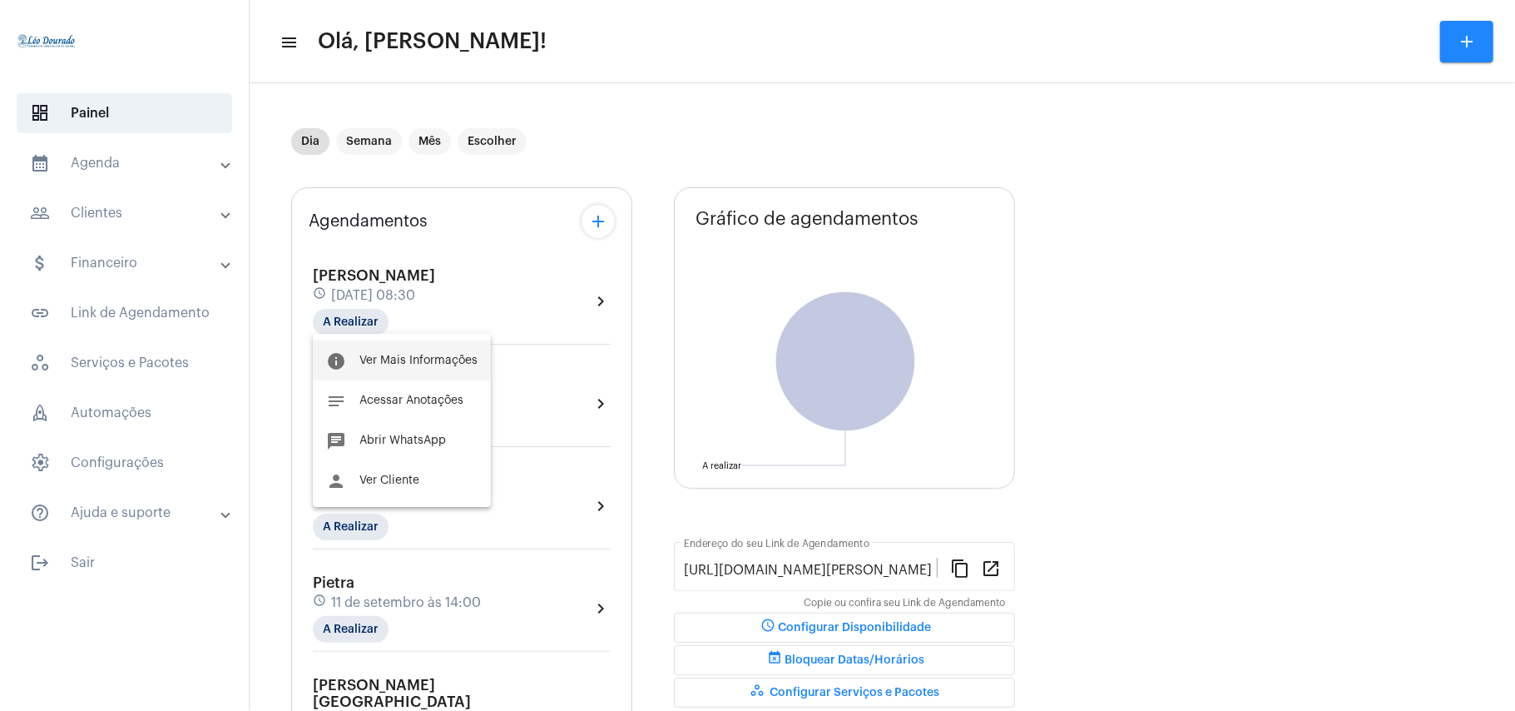
click at [387, 354] on span "Ver Mais Informações" at bounding box center [418, 360] width 118 height 12
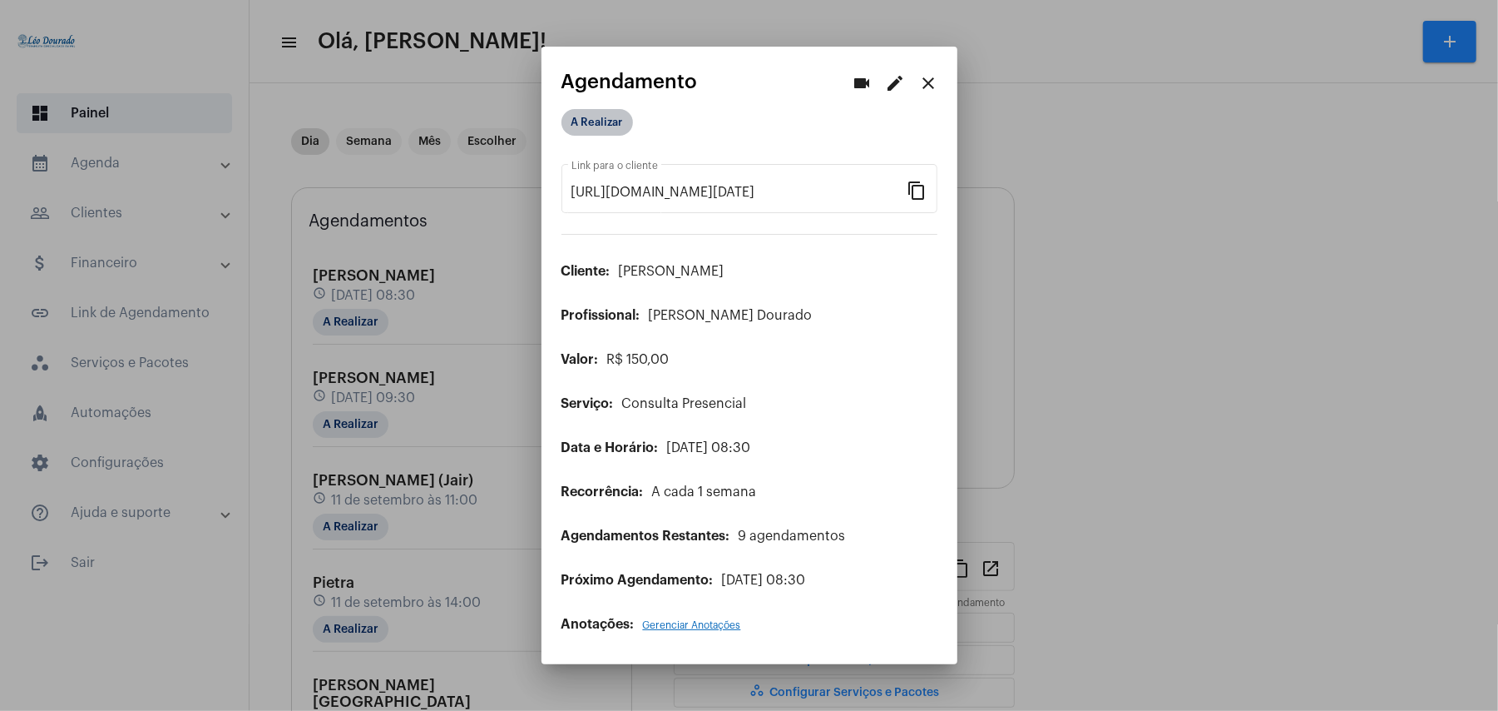
click at [587, 117] on mat-chip "A Realizar" at bounding box center [598, 122] width 72 height 27
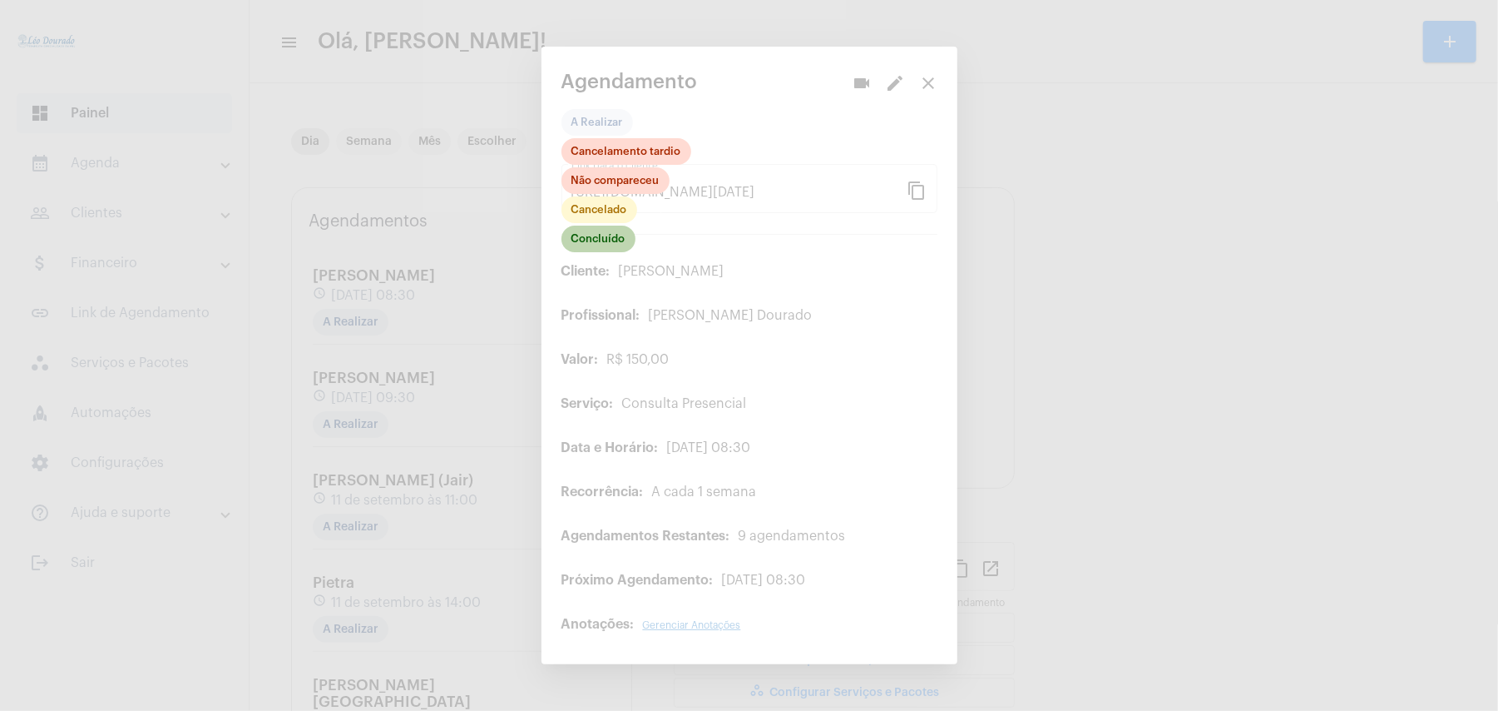
click at [611, 236] on mat-chip "Concluído" at bounding box center [599, 238] width 74 height 27
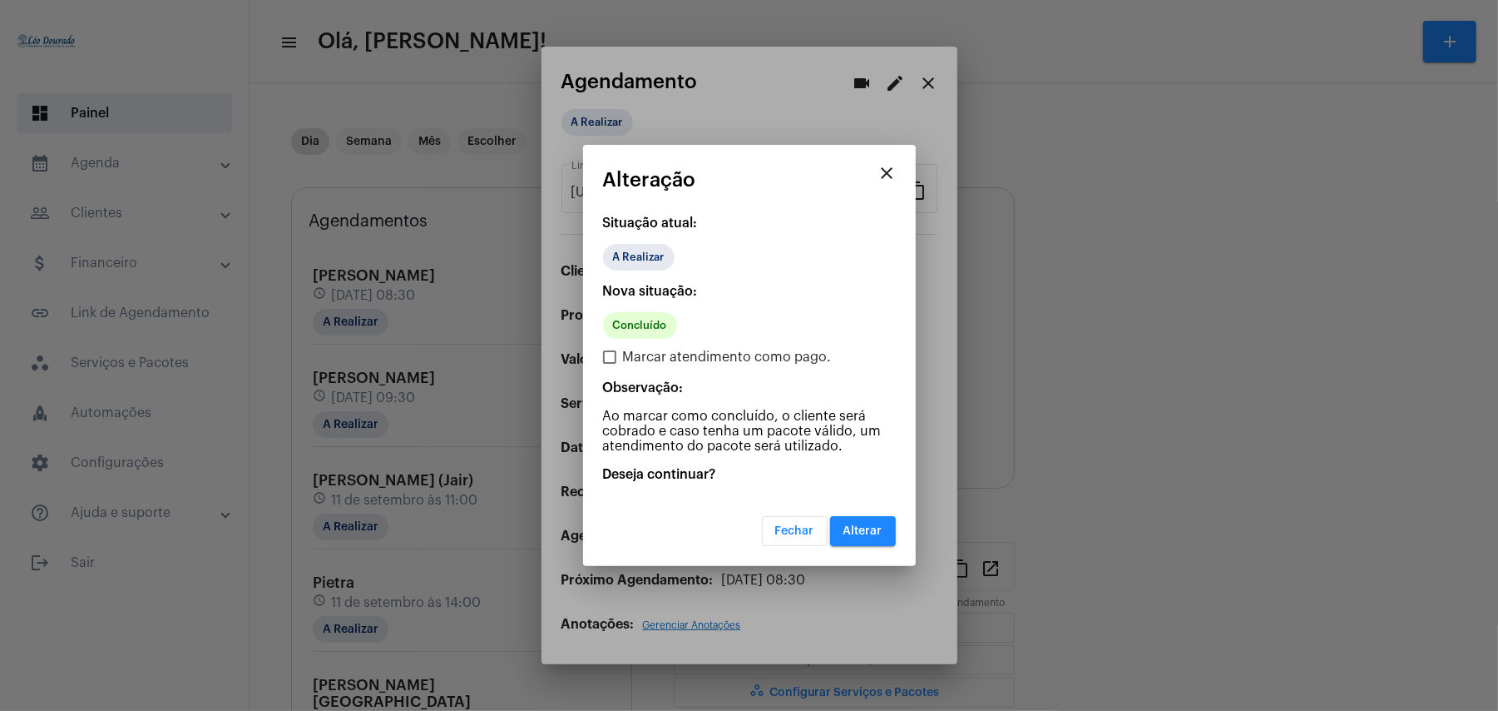
click at [621, 361] on label "Marcar atendimento como pago." at bounding box center [717, 357] width 229 height 20
click at [610, 364] on input "Marcar atendimento como pago." at bounding box center [609, 364] width 1 height 1
checkbox input "true"
click at [850, 532] on button "Alterar" at bounding box center [863, 531] width 66 height 30
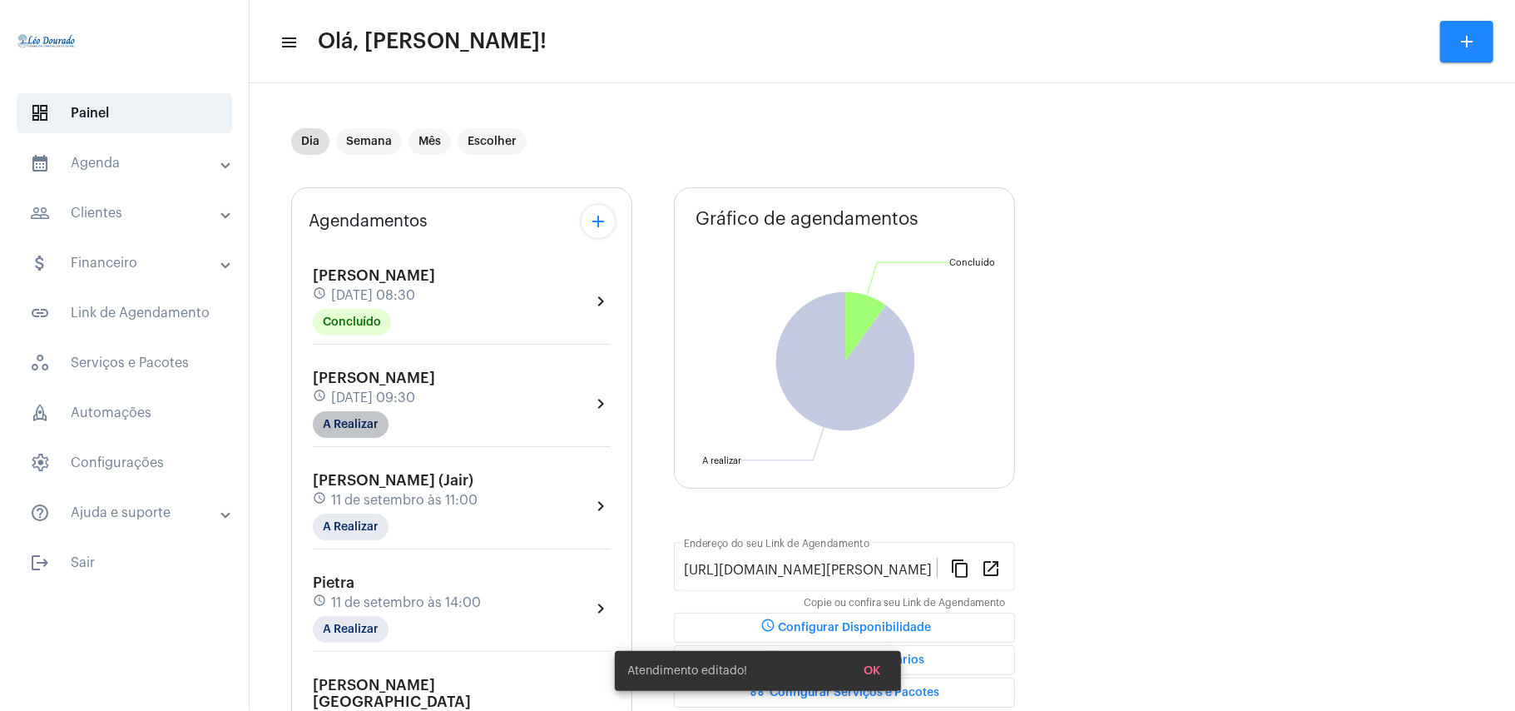
click at [367, 417] on mat-chip "A Realizar" at bounding box center [351, 424] width 76 height 27
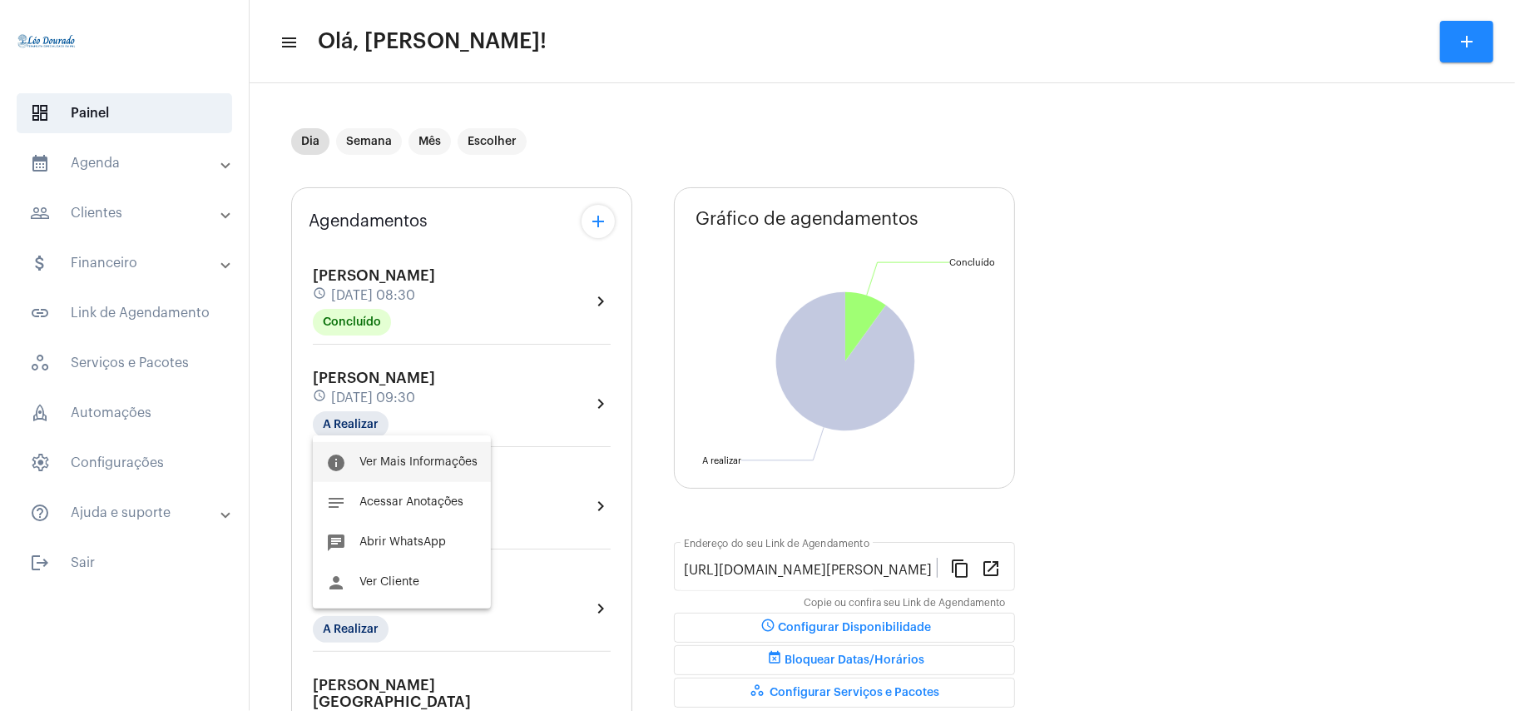
click at [404, 473] on button "info Ver Mais Informações" at bounding box center [402, 462] width 178 height 40
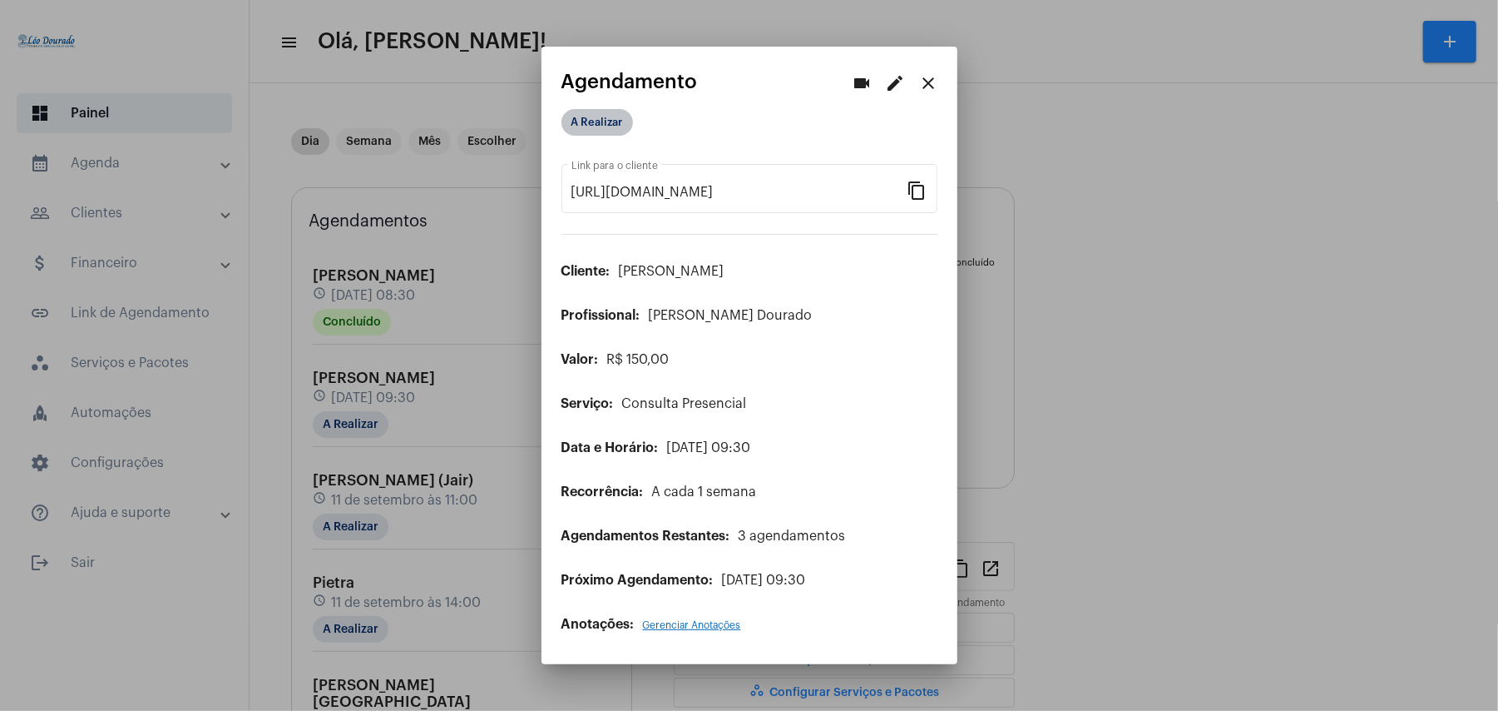
click at [593, 134] on mat-chip "A Realizar" at bounding box center [598, 122] width 72 height 27
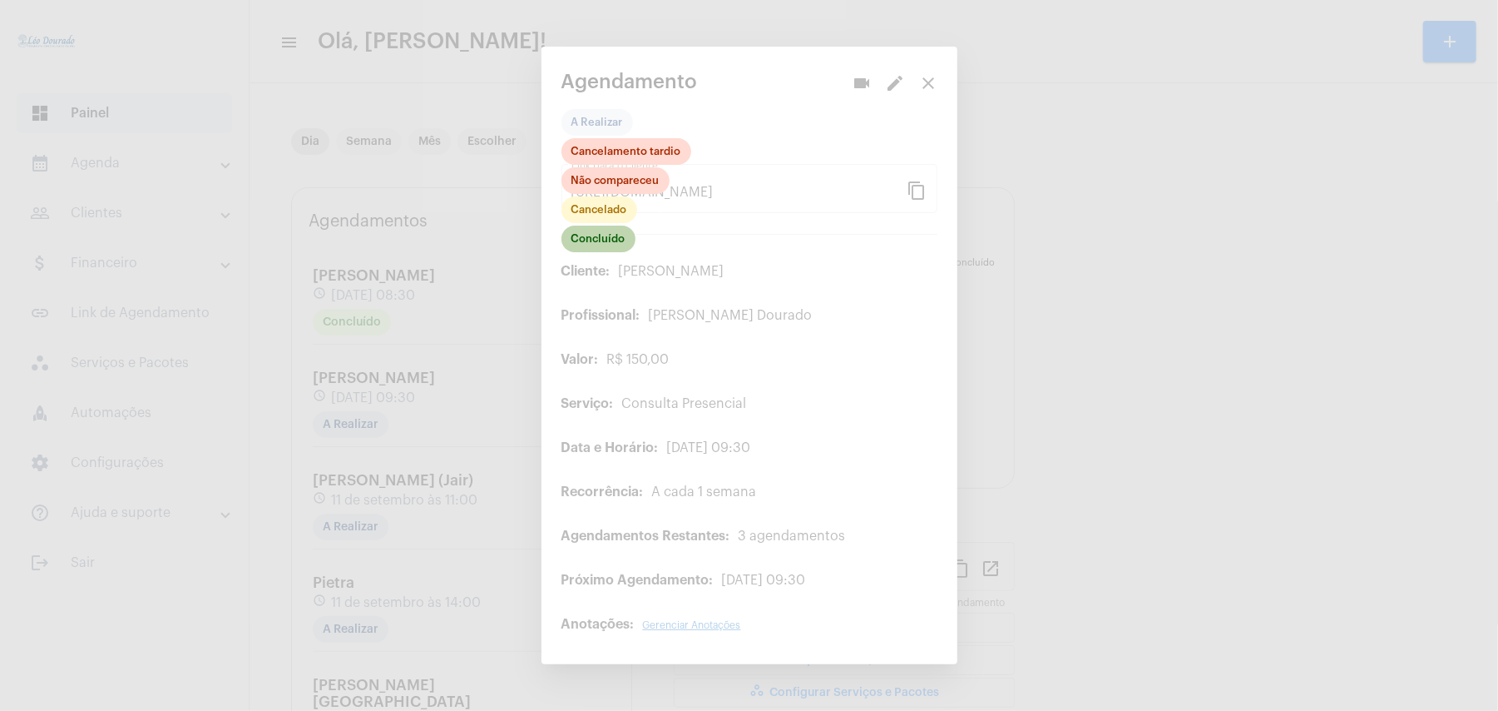
click at [607, 245] on mat-chip "Concluído" at bounding box center [599, 238] width 74 height 27
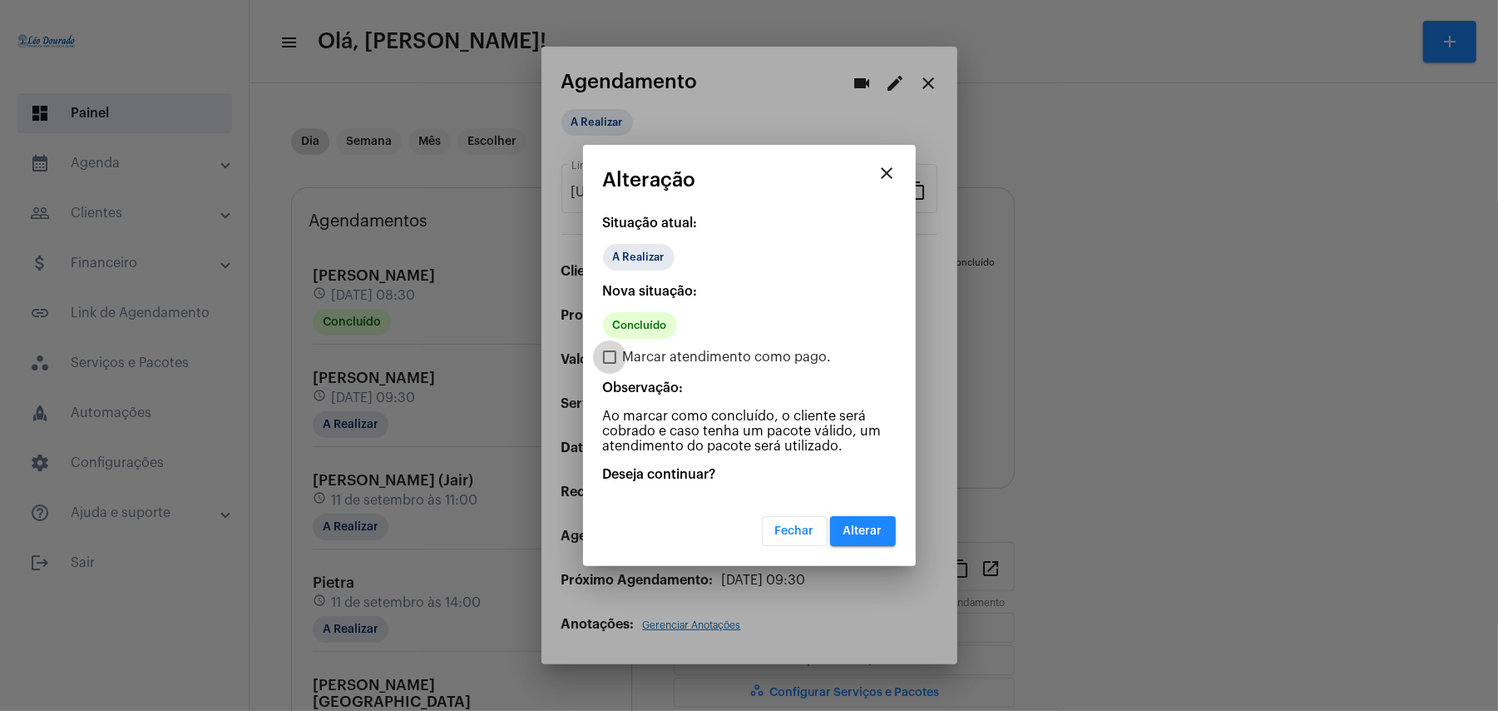
click at [631, 360] on span "Marcar atendimento como pago." at bounding box center [727, 357] width 209 height 20
click at [610, 364] on input "Marcar atendimento como pago." at bounding box center [609, 364] width 1 height 1
checkbox input "true"
click at [869, 526] on span "Alterar" at bounding box center [863, 531] width 39 height 12
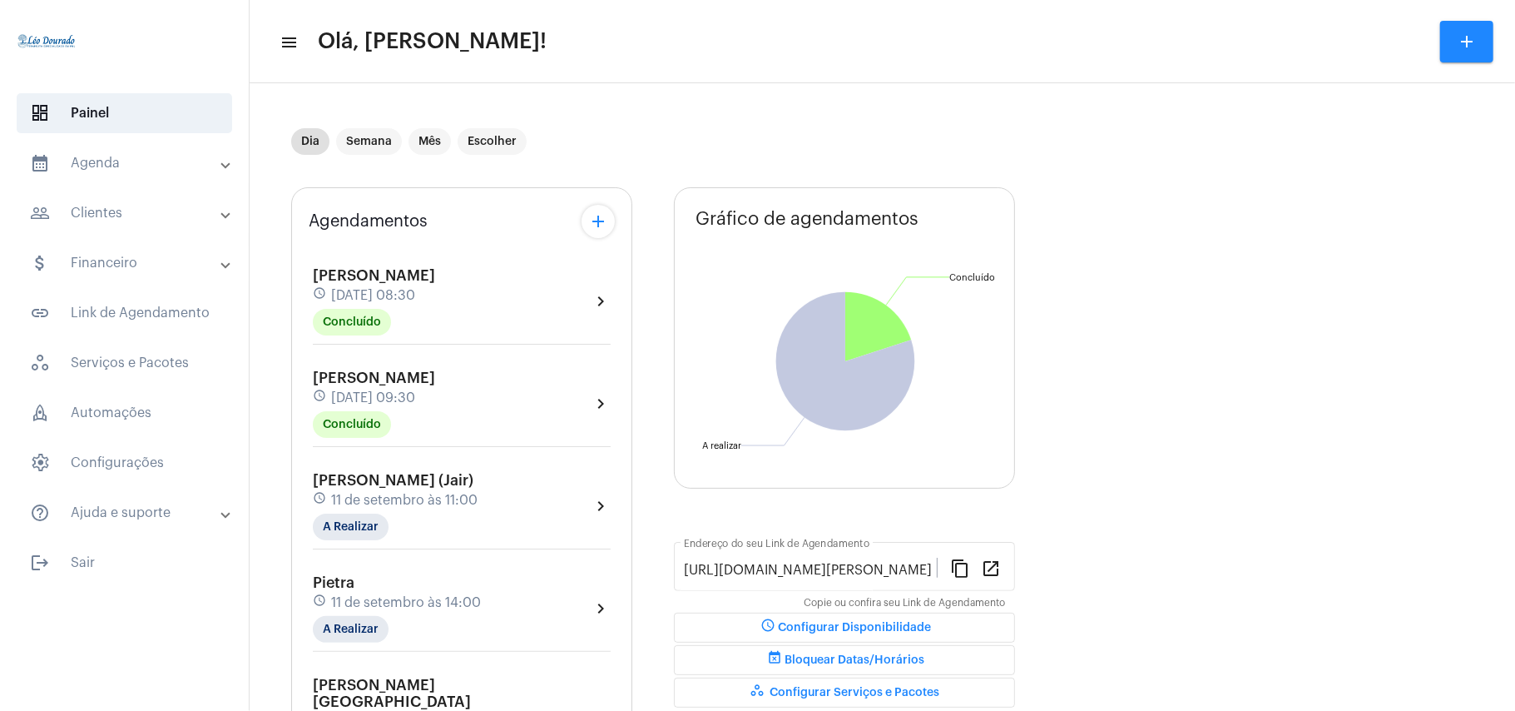
click at [115, 157] on mat-panel-title "calendar_month_outlined Agenda" at bounding box center [126, 163] width 192 height 20
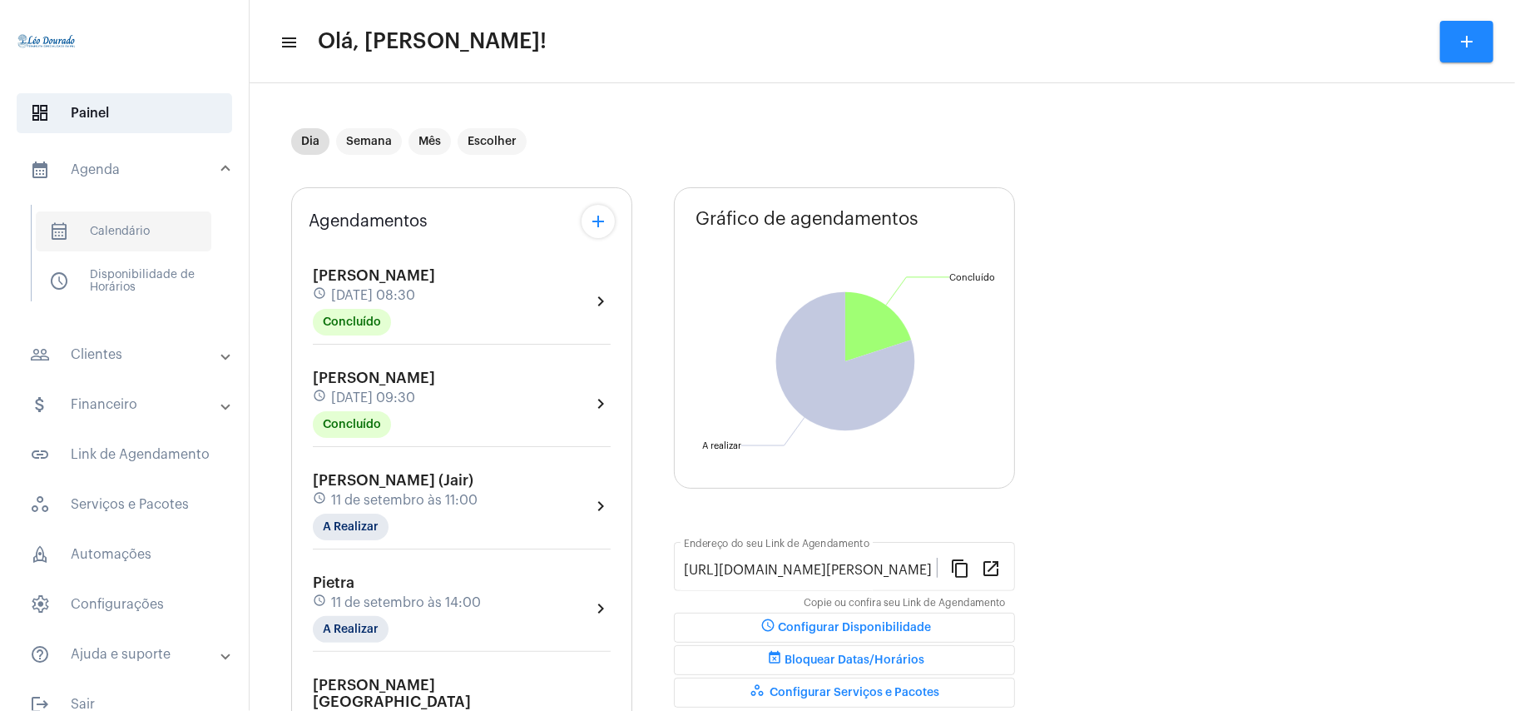
click at [127, 235] on span "calendar_month_outlined Calendário" at bounding box center [124, 231] width 176 height 40
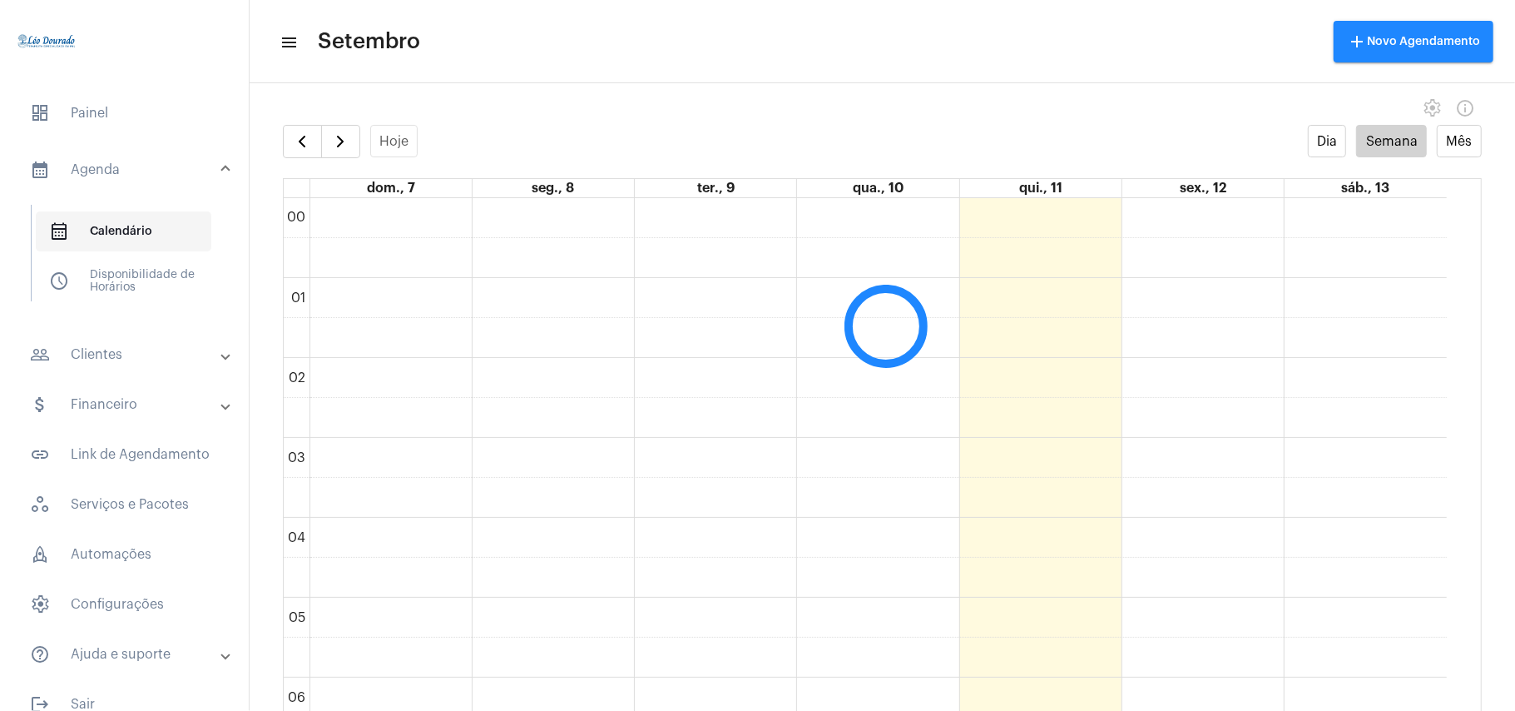
scroll to position [480, 0]
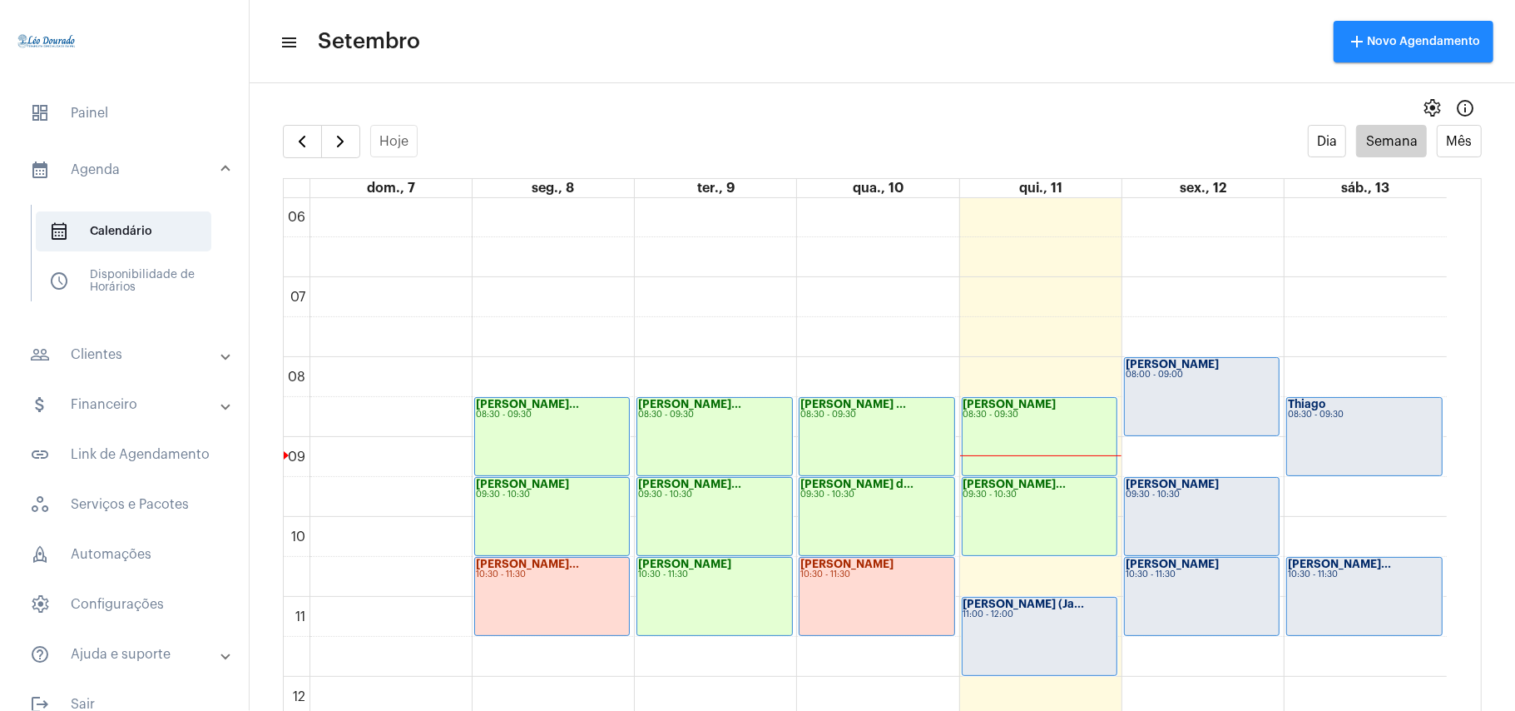
click at [1020, 430] on div "Léo Rezende 08:30 - 09:30" at bounding box center [1040, 436] width 154 height 77
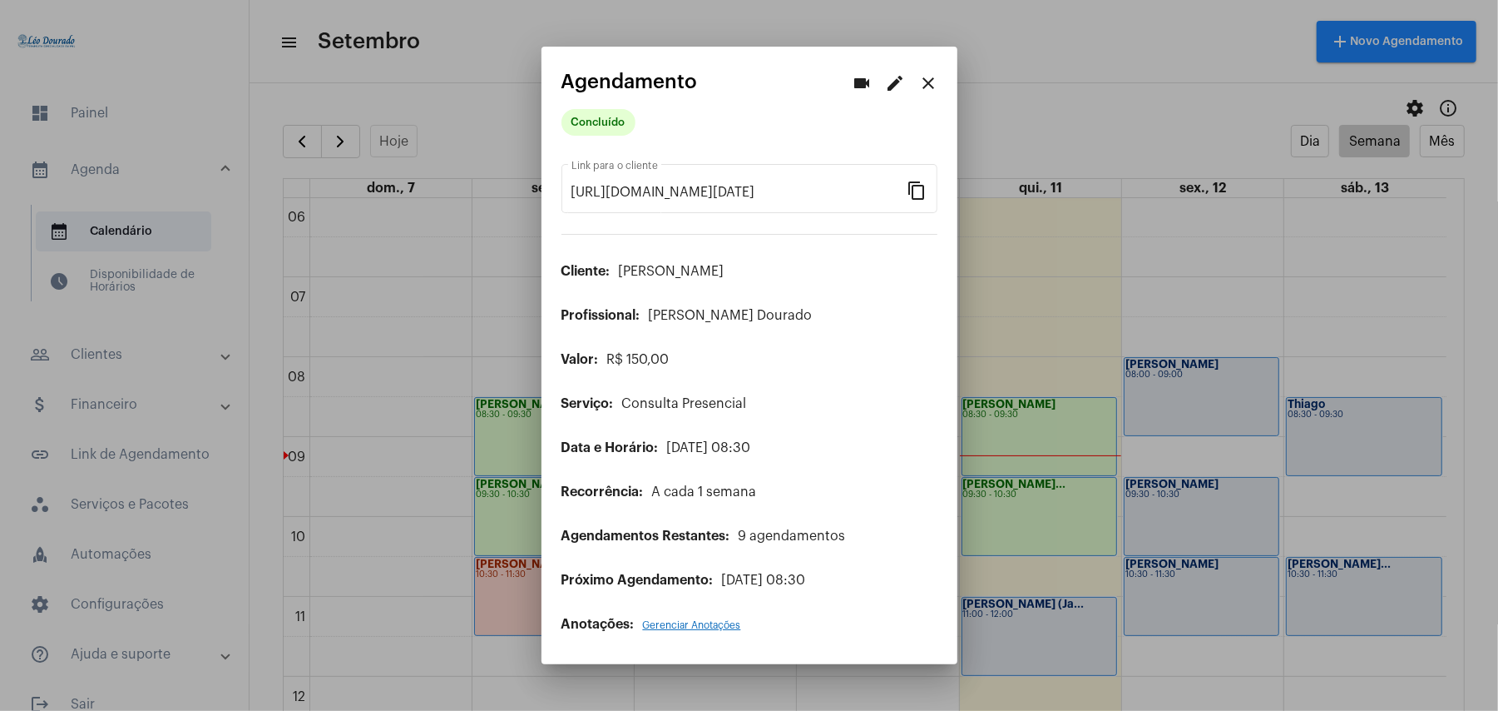
click at [889, 90] on mat-icon "edit" at bounding box center [896, 83] width 20 height 20
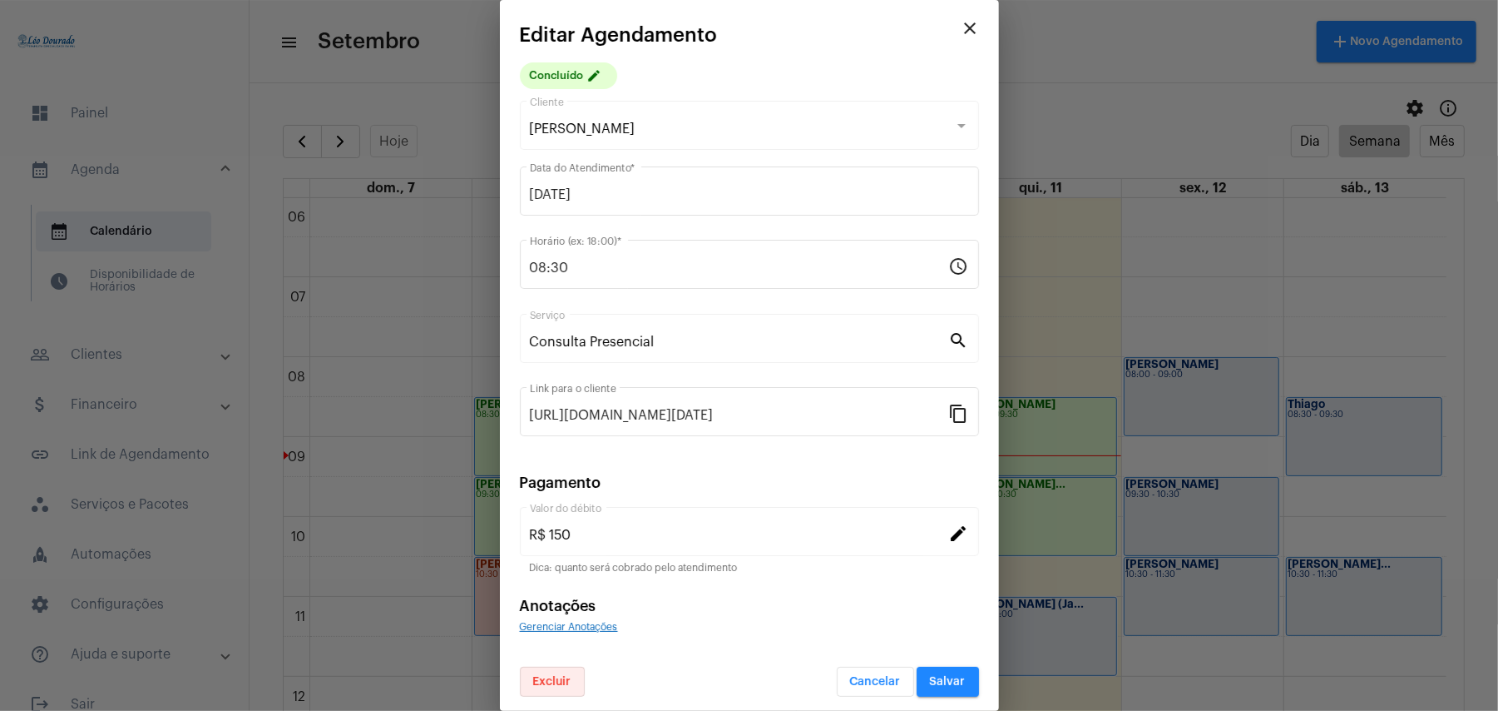
click at [569, 532] on span "Excluir" at bounding box center [552, 682] width 38 height 12
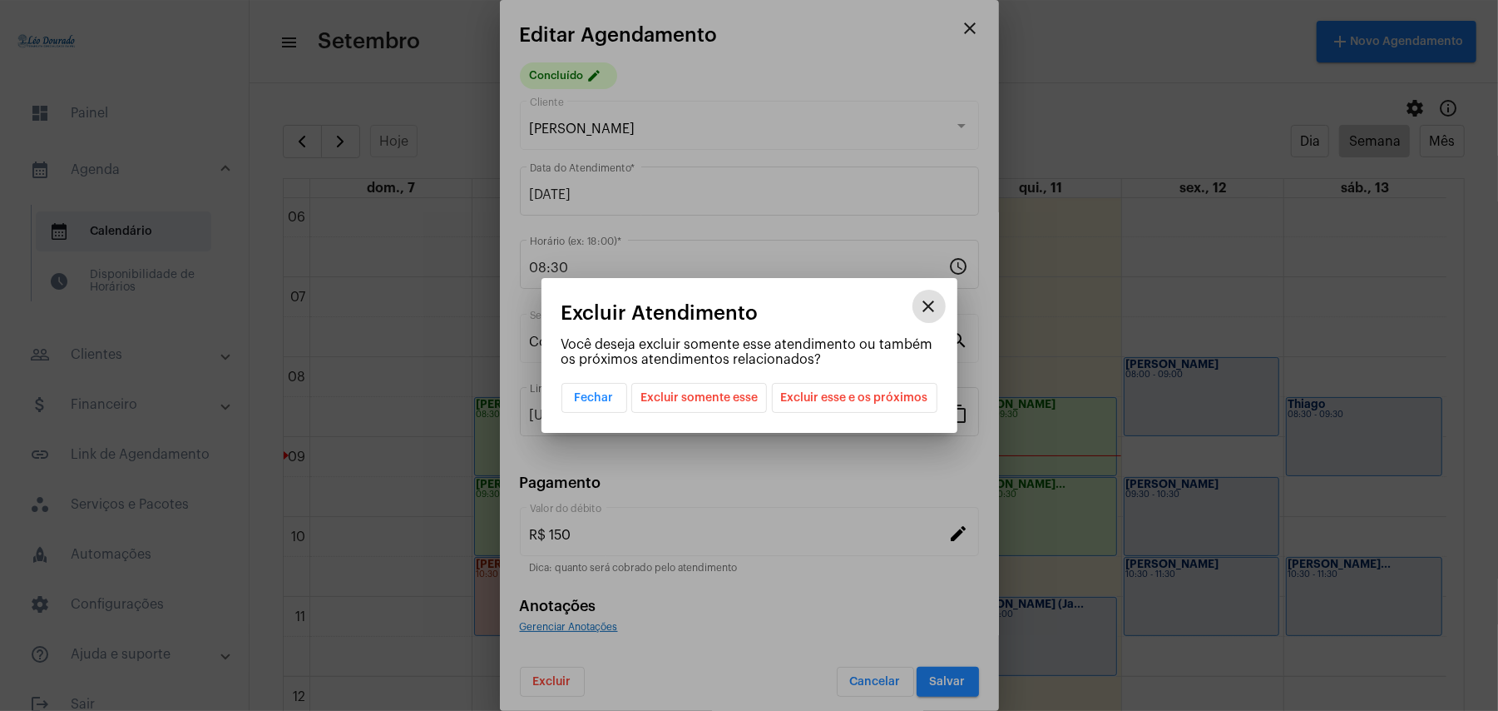
click at [702, 396] on span "Excluir somente esse" at bounding box center [699, 398] width 117 height 28
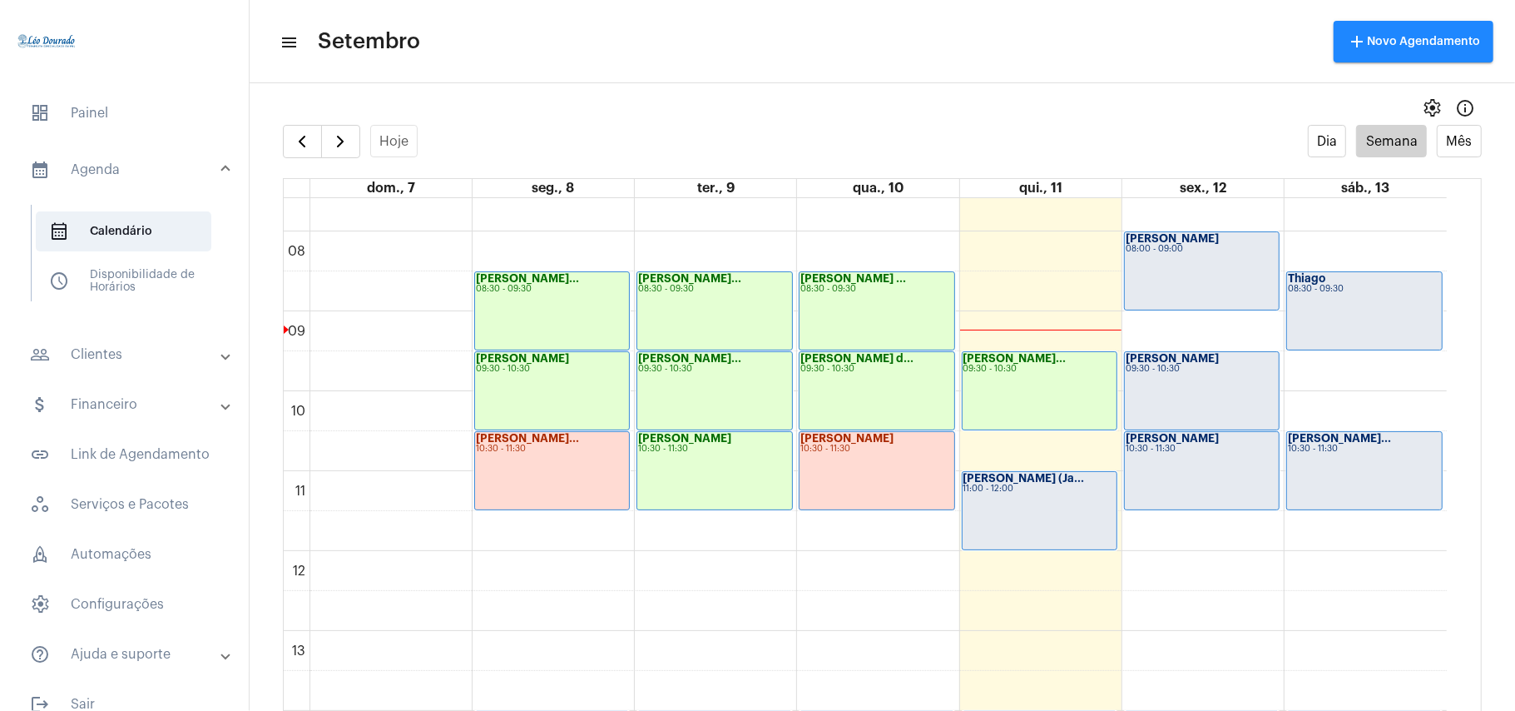
scroll to position [484, 0]
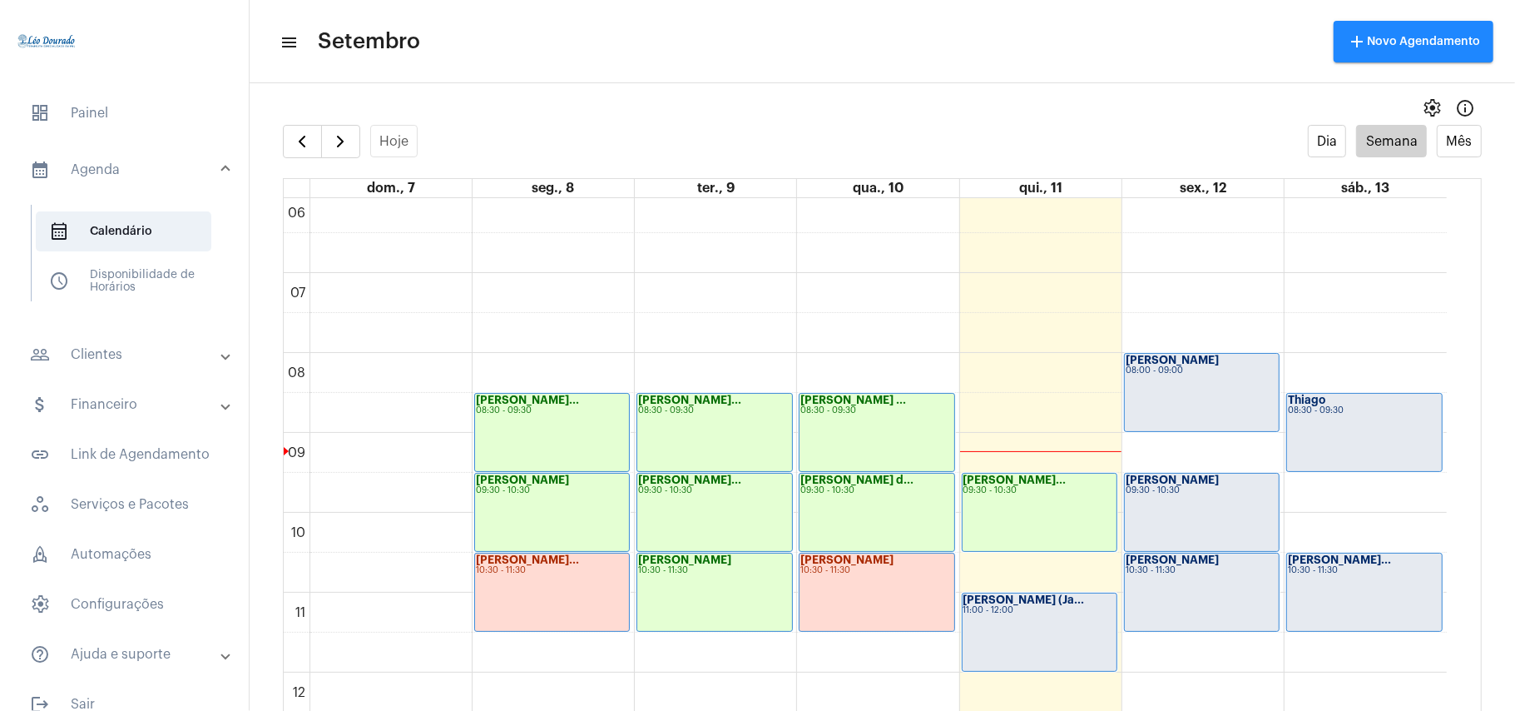
click at [691, 90] on mat-sidenav-content "menu Setembro add Novo Agendamento settings info_outlined Hoje Dia Semana Mês d…" at bounding box center [882, 355] width 1265 height 711
click at [344, 141] on span "button" at bounding box center [340, 141] width 20 height 20
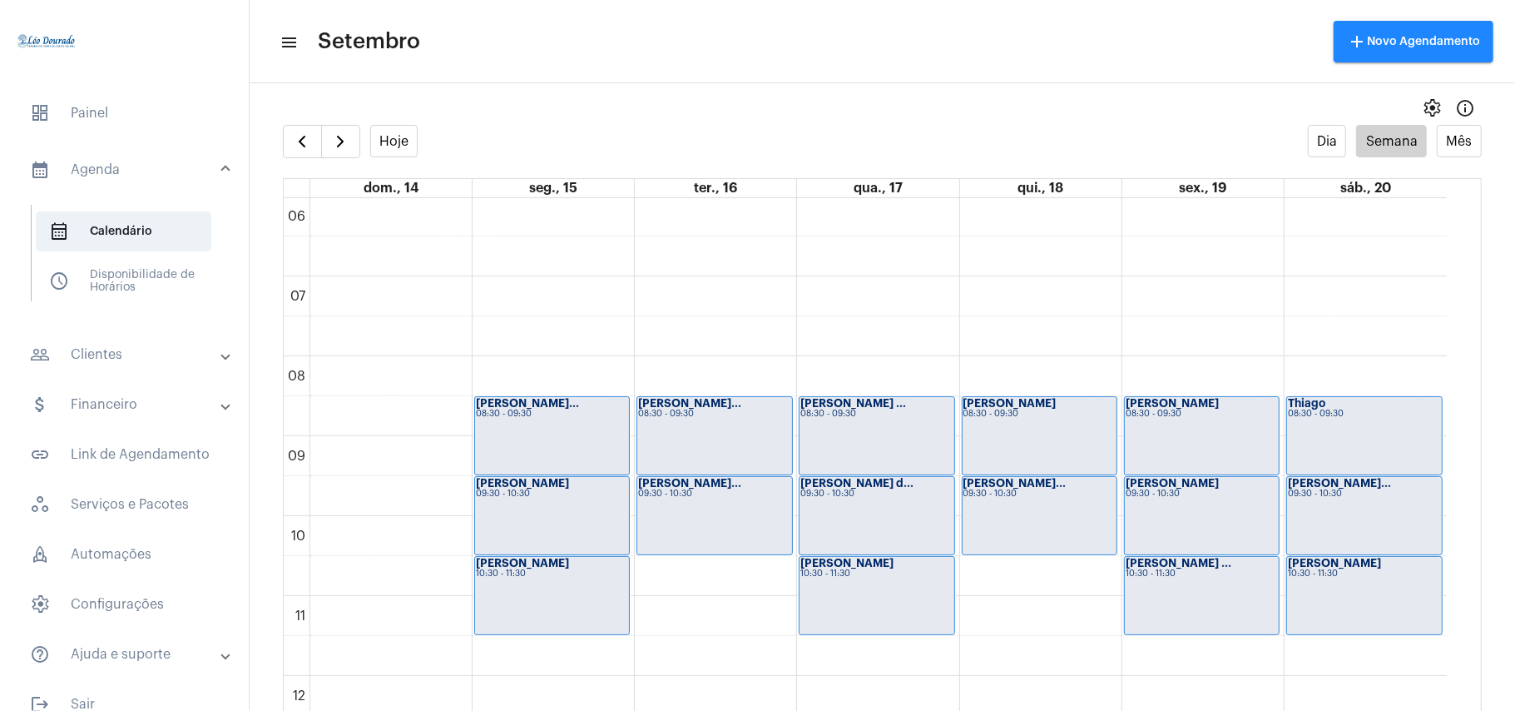
click at [646, 67] on mat-toolbar-row "menu Setembro add Novo Agendamento" at bounding box center [882, 41] width 1265 height 53
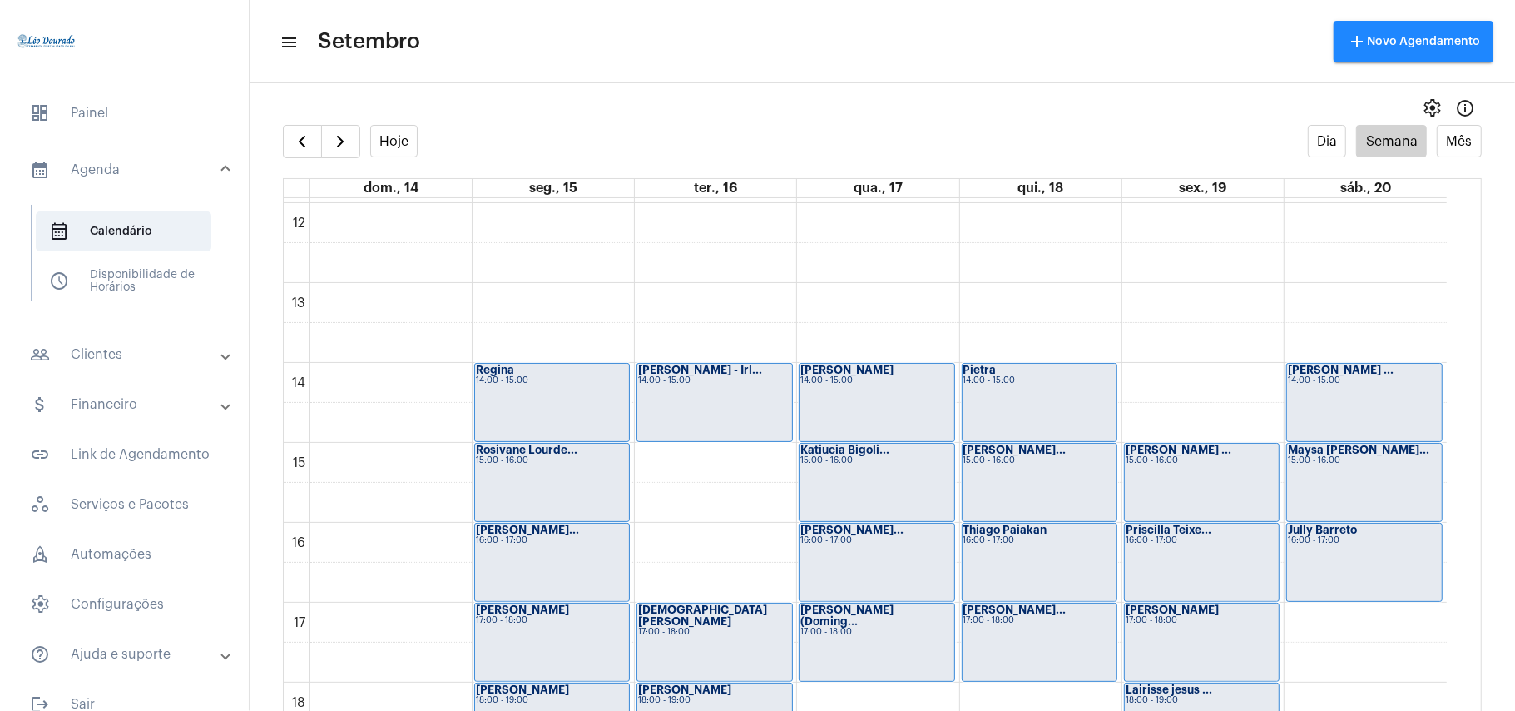
scroll to position [1036, 0]
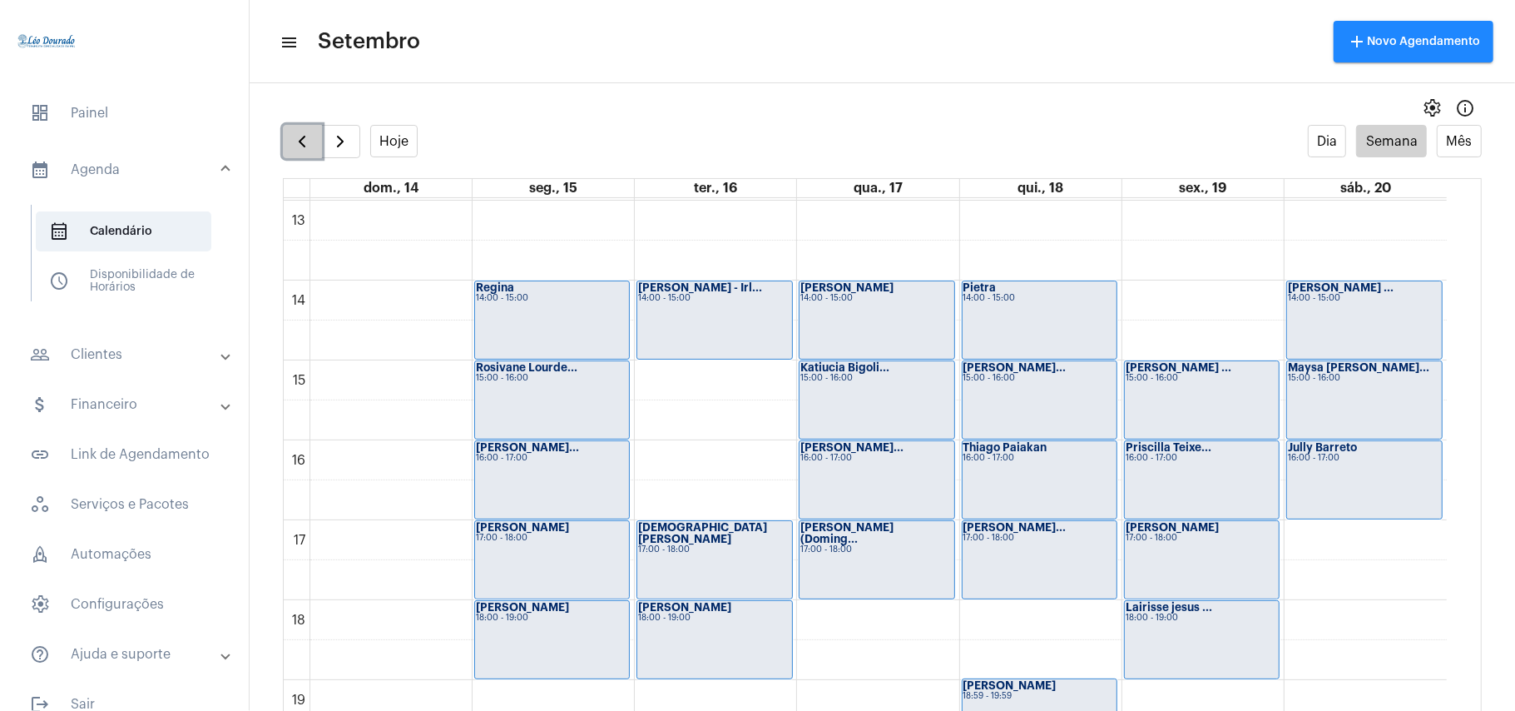
click at [301, 133] on span "button" at bounding box center [302, 141] width 20 height 20
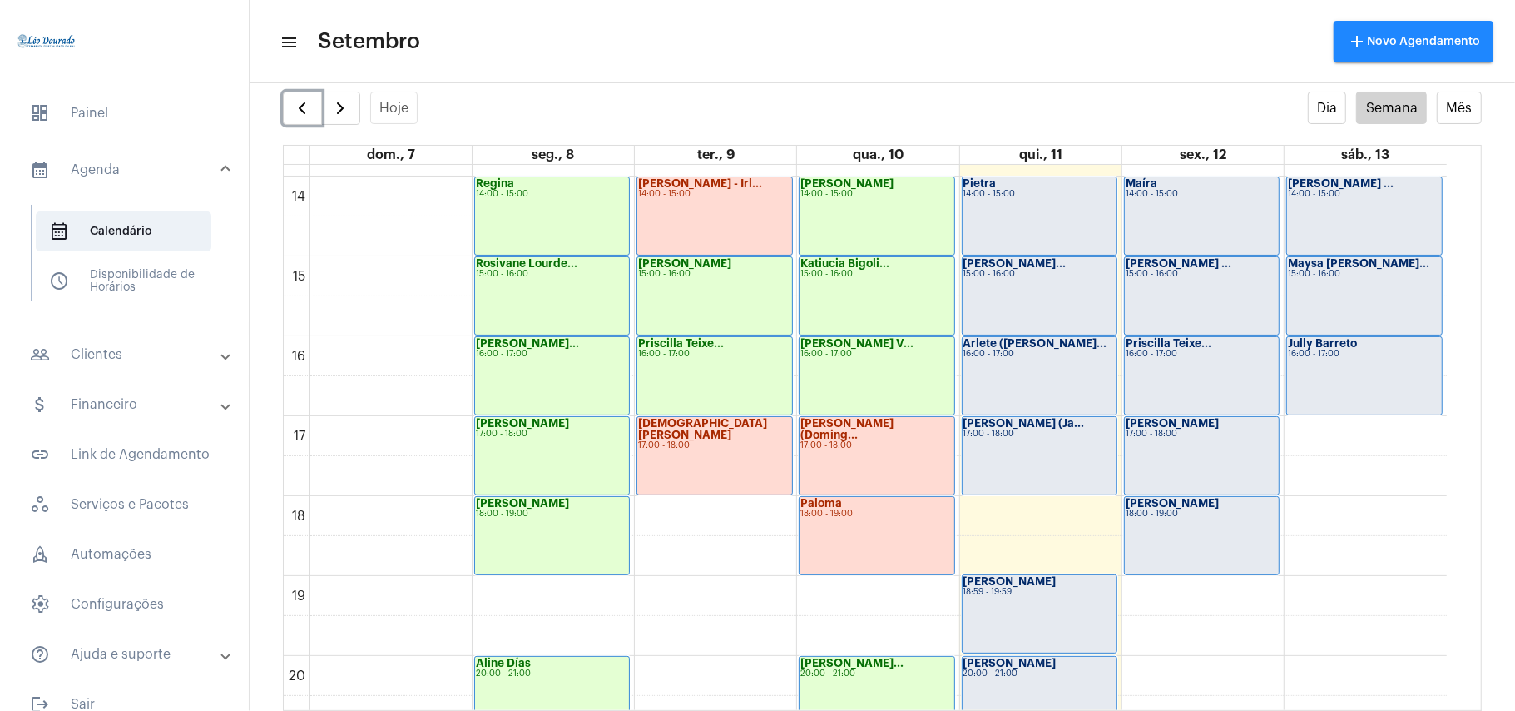
scroll to position [1146, 0]
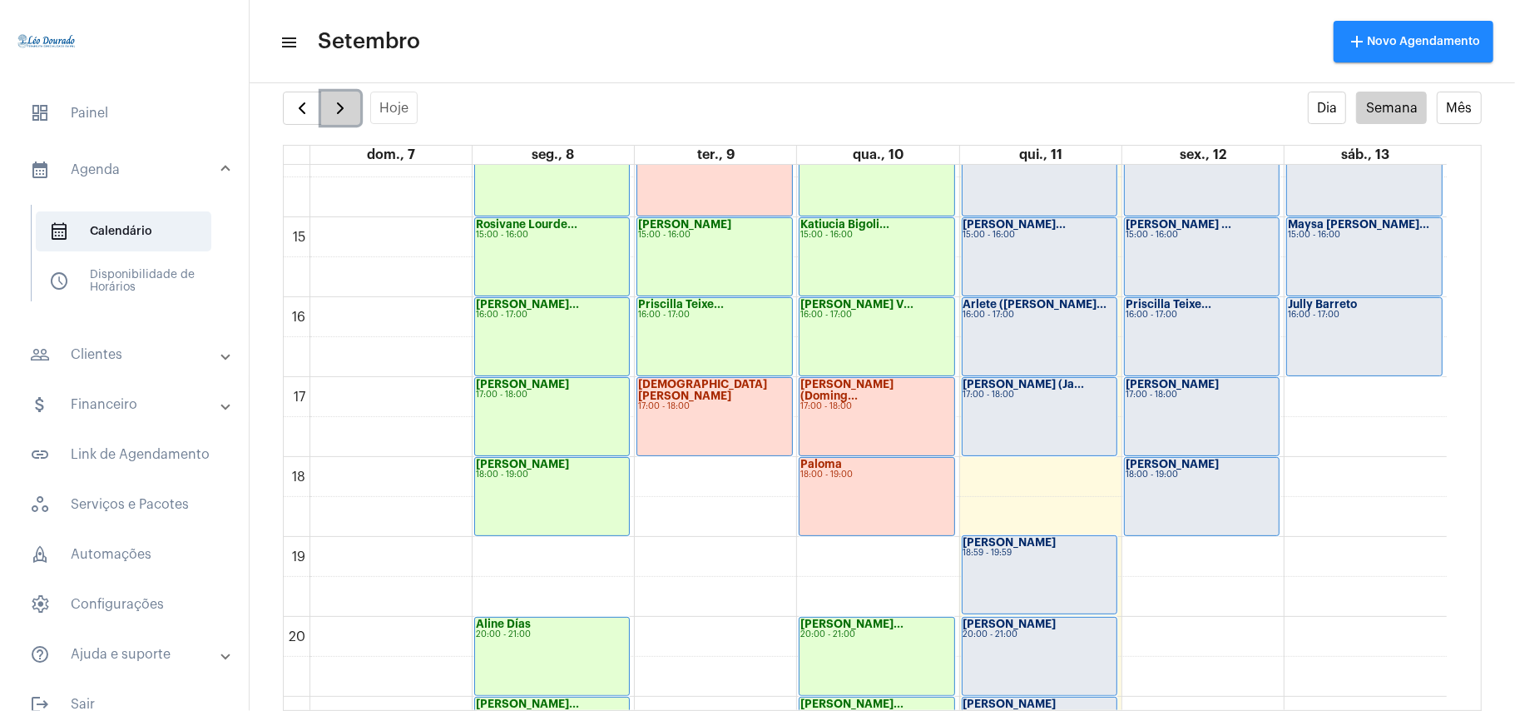
click at [346, 101] on span "button" at bounding box center [340, 108] width 20 height 20
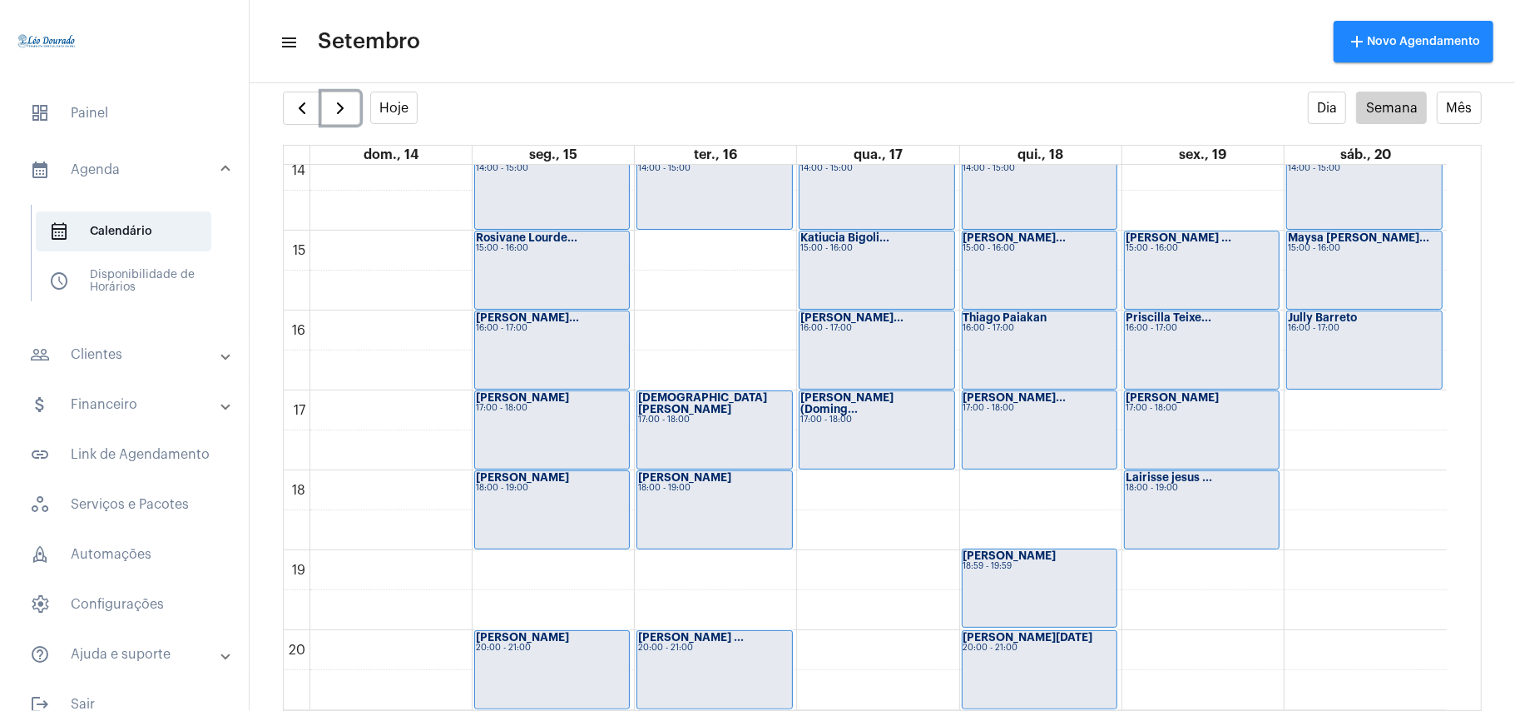
scroll to position [1146, 0]
